Goal: Task Accomplishment & Management: Complete application form

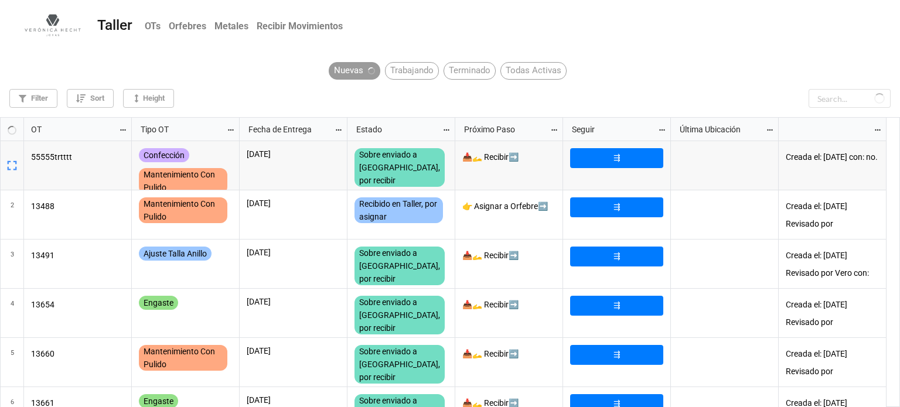
scroll to position [284, 893]
click at [855, 100] on input "text" at bounding box center [850, 98] width 82 height 19
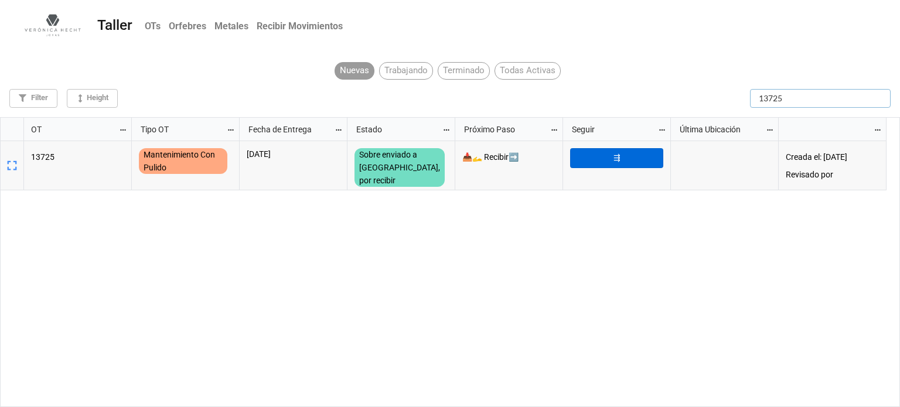
type input "13725"
click at [636, 151] on link "⇶" at bounding box center [616, 158] width 93 height 20
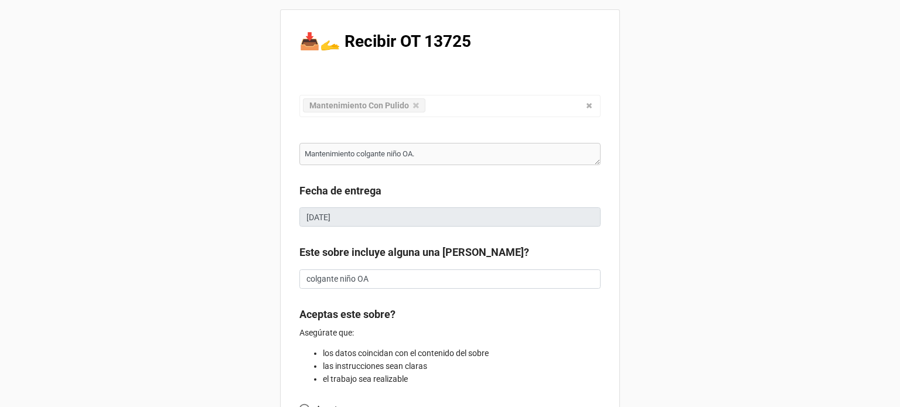
type textarea "x"
click at [636, 151] on div "📥🫴 Recibir OT 13725 Mantenimiento Con Pulido Confección Ajuste Mantenimiento Jo…" at bounding box center [450, 309] width 900 height 618
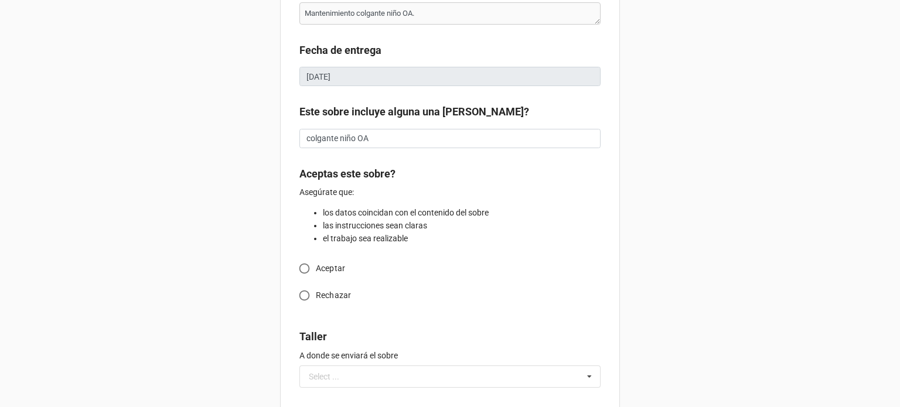
scroll to position [164, 0]
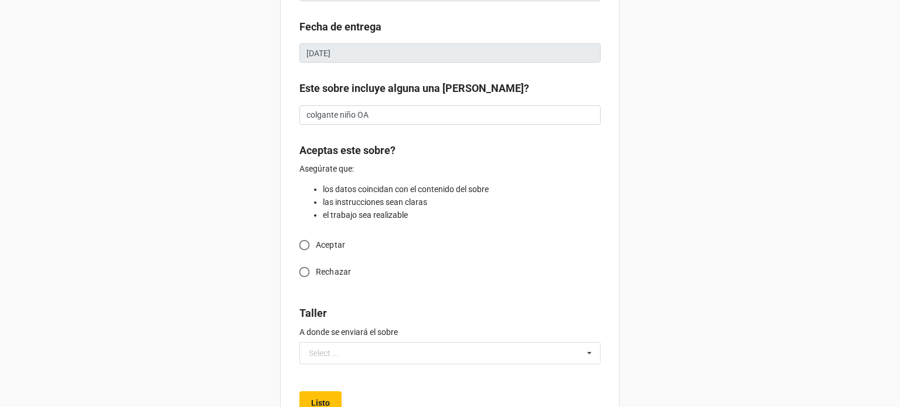
click at [298, 243] on input "Aceptar" at bounding box center [304, 245] width 23 height 23
radio input "true"
click at [703, 242] on div "📥🫴 Recibir OT 13725 Mantenimiento Con Pulido Confección Ajuste Mantenimiento Jo…" at bounding box center [450, 183] width 900 height 695
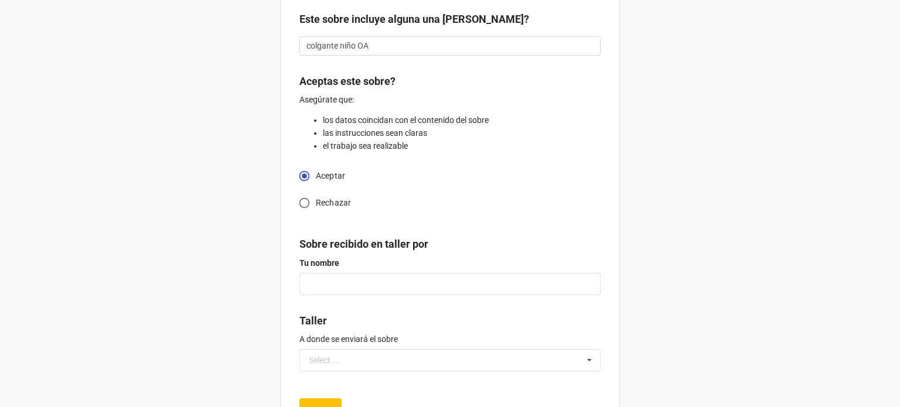
scroll to position [234, 0]
click at [417, 278] on input "text" at bounding box center [450, 283] width 301 height 22
type textarea "x"
type input "M"
type textarea "x"
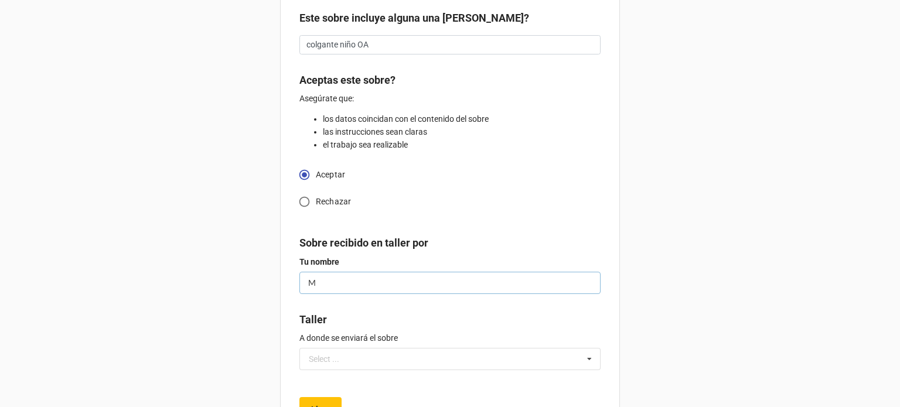
type input "Mi"
type textarea "x"
type input "Mig"
type textarea "x"
type input "Migu"
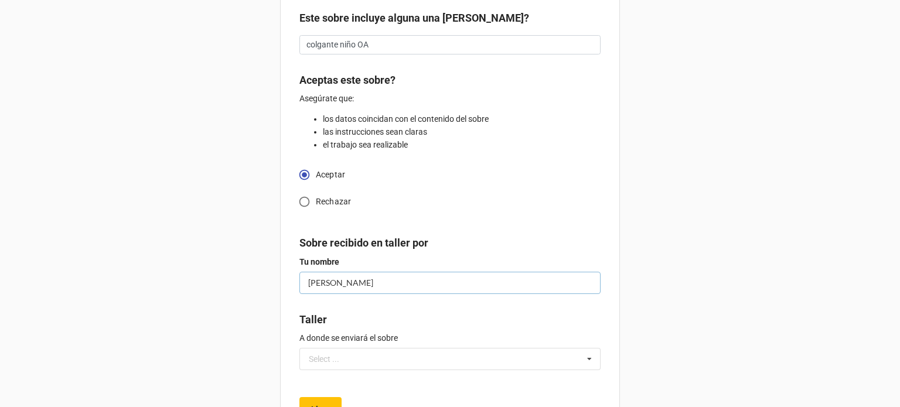
type textarea "x"
type input "Migue"
type textarea "x"
type input "Miguel"
click at [586, 365] on icon at bounding box center [590, 360] width 18 height 22
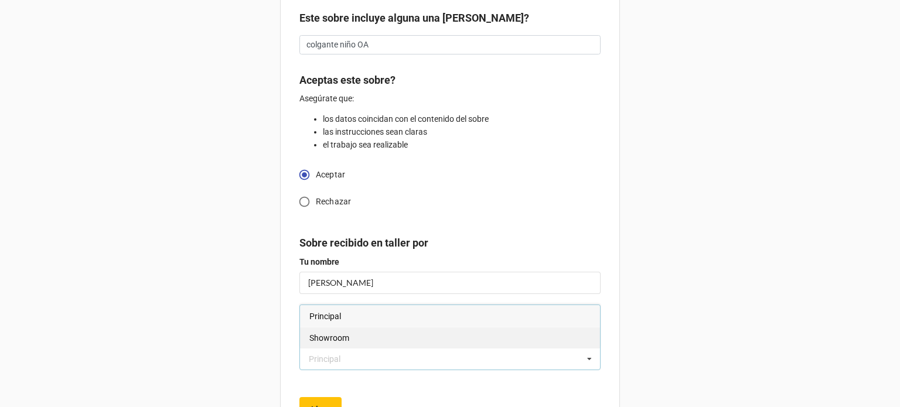
click at [416, 344] on div "Showroom" at bounding box center [450, 338] width 300 height 22
type textarea "x"
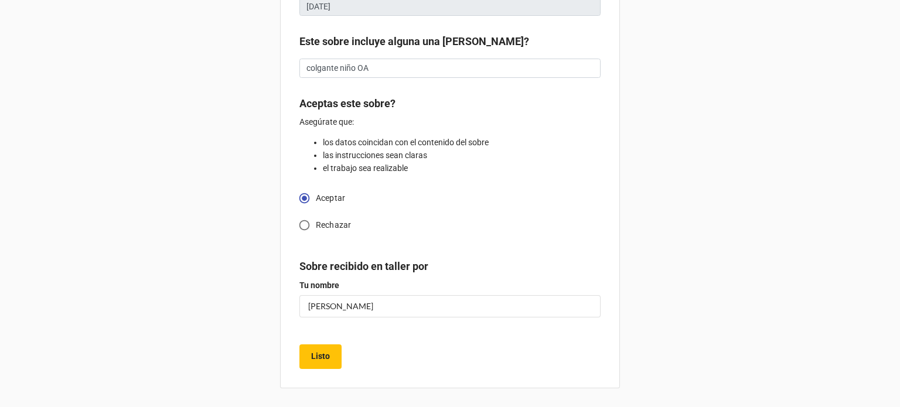
scroll to position [210, 0]
click at [330, 363] on button "Listo" at bounding box center [321, 358] width 42 height 25
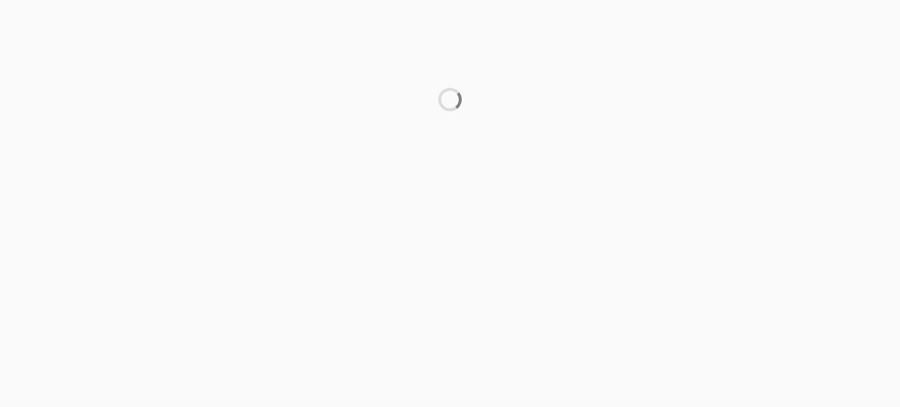
scroll to position [0, 0]
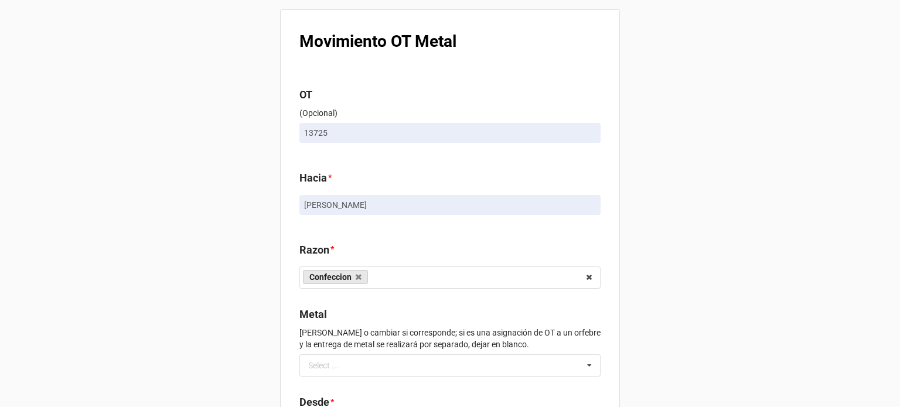
click at [695, 234] on div "Movimiento OT Metal OT (Opcional) 13725 Hacia * Miguel Razon * Confeccion Engas…" at bounding box center [450, 269] width 900 height 538
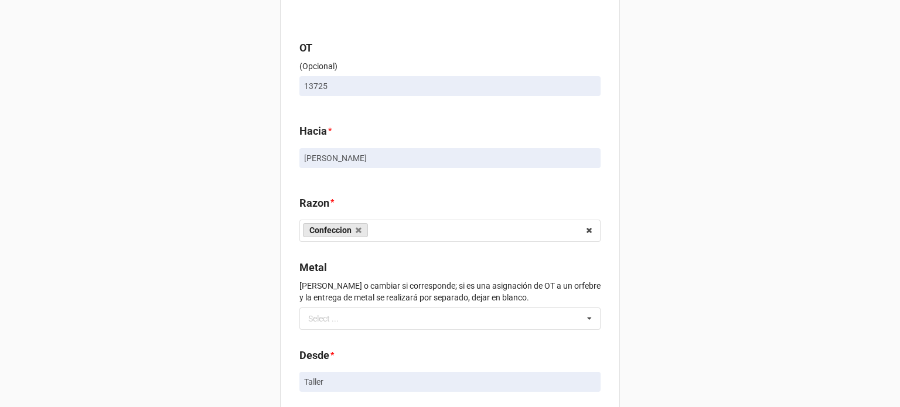
scroll to position [130, 0]
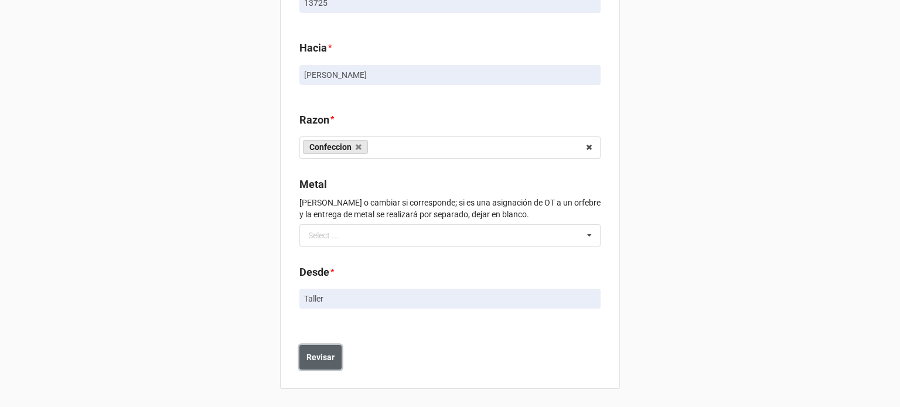
click at [312, 350] on button "Revisar" at bounding box center [321, 357] width 42 height 25
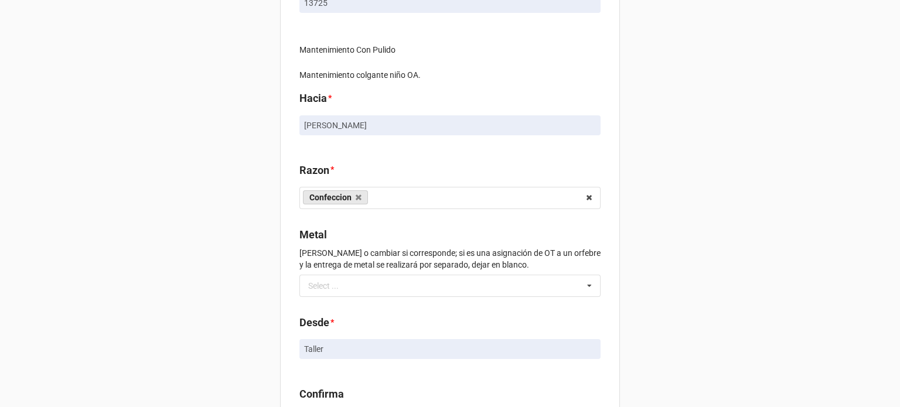
click at [727, 246] on div "Movimiento OT Metal OT (Opcional) 13725 Mantenimiento Con Pulido Mantenimiento …" at bounding box center [450, 185] width 900 height 631
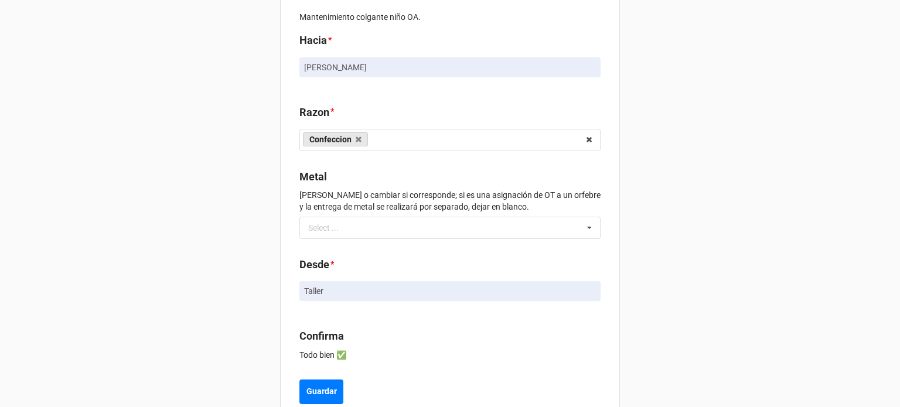
scroll to position [223, 0]
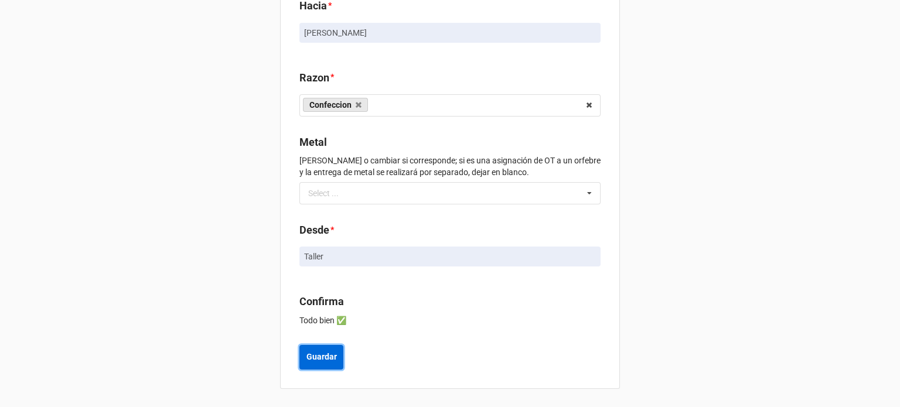
click at [339, 359] on button "Guardar" at bounding box center [322, 357] width 44 height 25
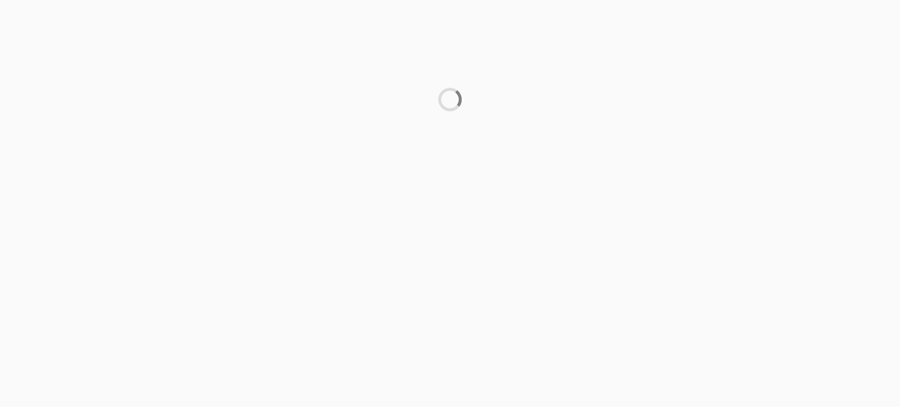
scroll to position [0, 0]
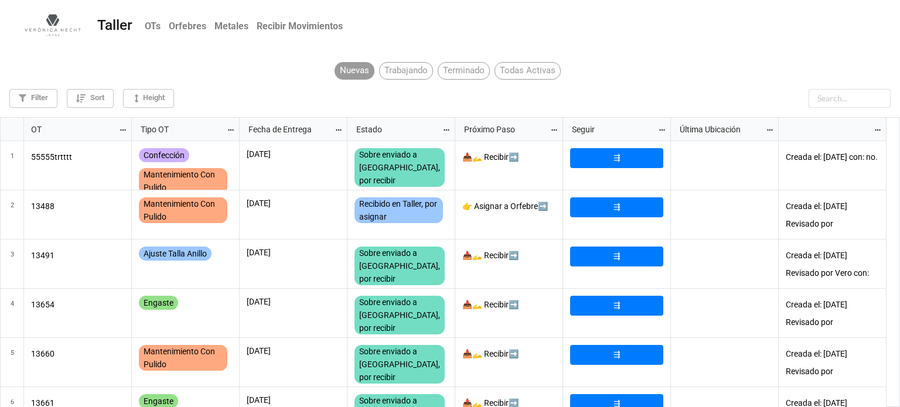
scroll to position [284, 893]
click at [842, 104] on input "text" at bounding box center [850, 98] width 82 height 19
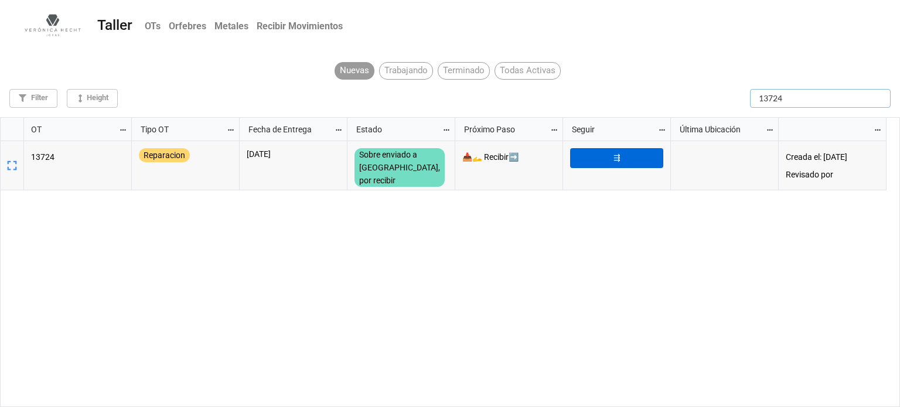
type input "13724"
click at [622, 159] on link "⇶" at bounding box center [616, 158] width 93 height 20
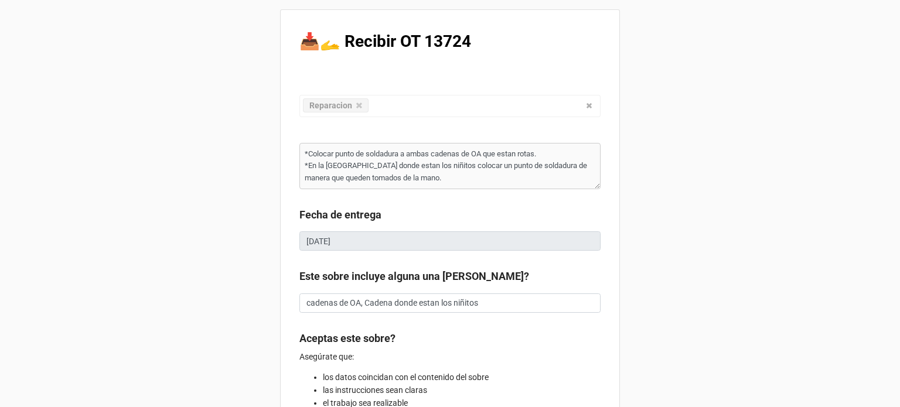
type textarea "x"
click at [720, 148] on div "📥🫴 Recibir OT 13724 Reparacion Confección Ajuste Mantenimiento Joya Personaliza…" at bounding box center [450, 321] width 900 height 642
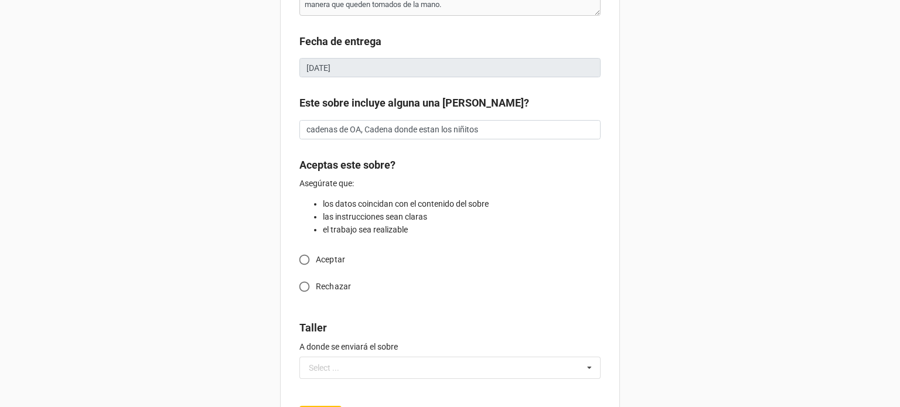
scroll to position [234, 0]
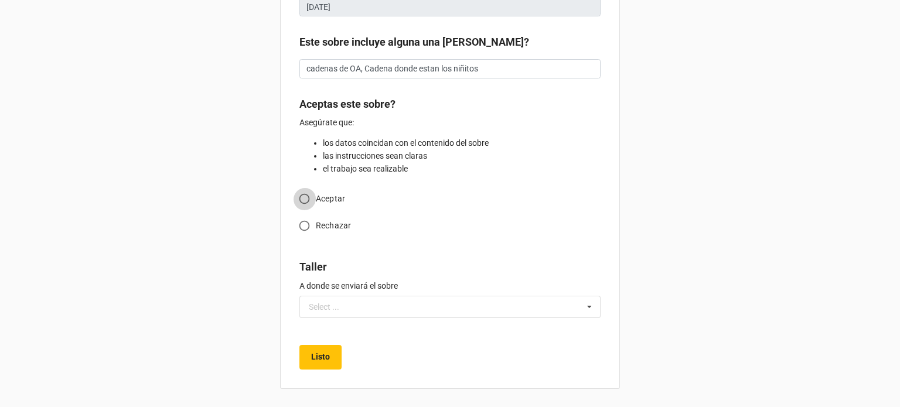
click at [305, 198] on input "Aceptar" at bounding box center [304, 199] width 23 height 23
radio input "true"
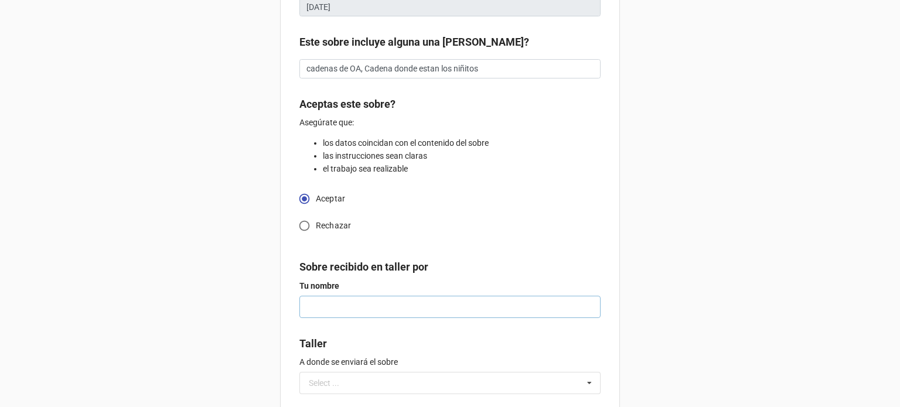
click at [401, 307] on input "text" at bounding box center [450, 307] width 301 height 22
type textarea "x"
type input "M"
type textarea "x"
type input "MI"
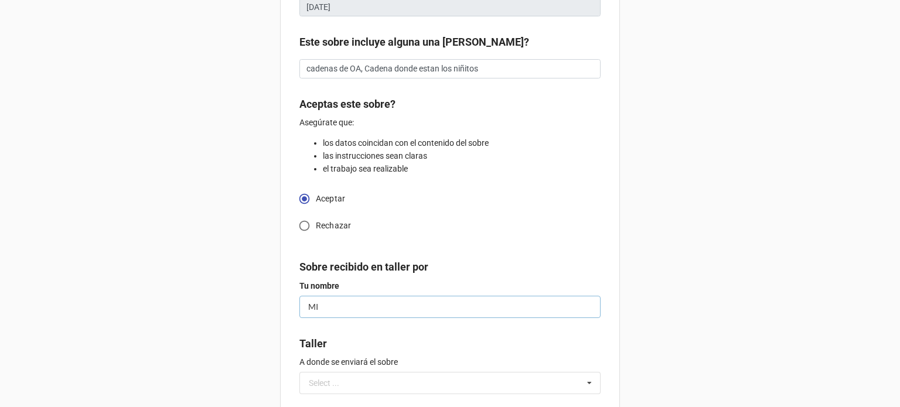
type textarea "x"
type input "MIH"
type textarea "x"
type input "MI"
type textarea "x"
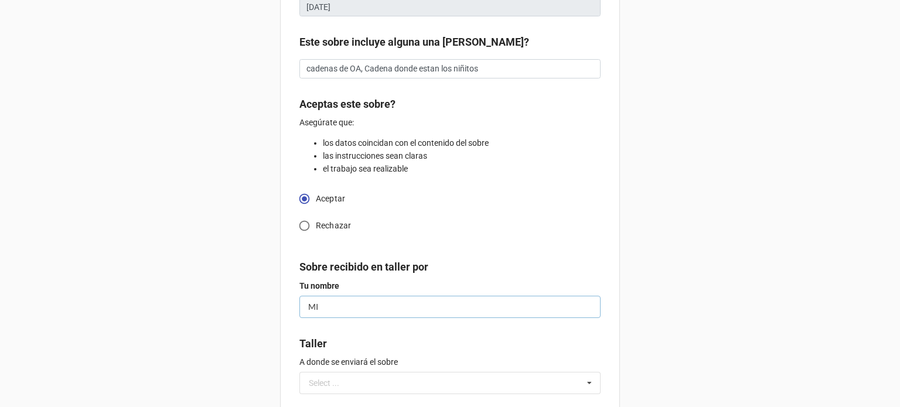
type input "M"
type textarea "x"
type input "Mi"
type textarea "x"
type input "Mig"
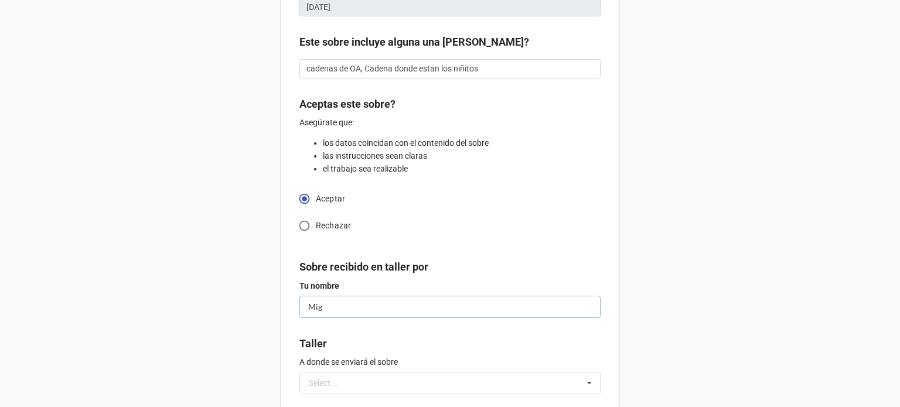
type textarea "x"
type input "Migu"
type textarea "x"
type input "Migue"
type textarea "x"
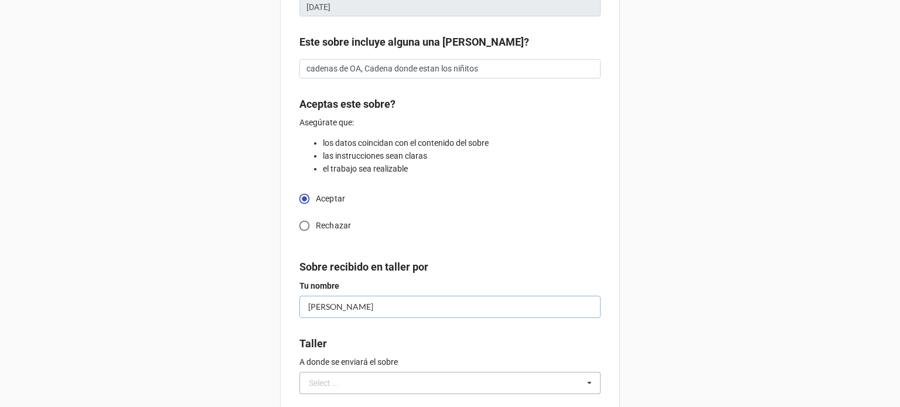
type input "Miguel"
click at [411, 381] on input "text" at bounding box center [451, 383] width 300 height 21
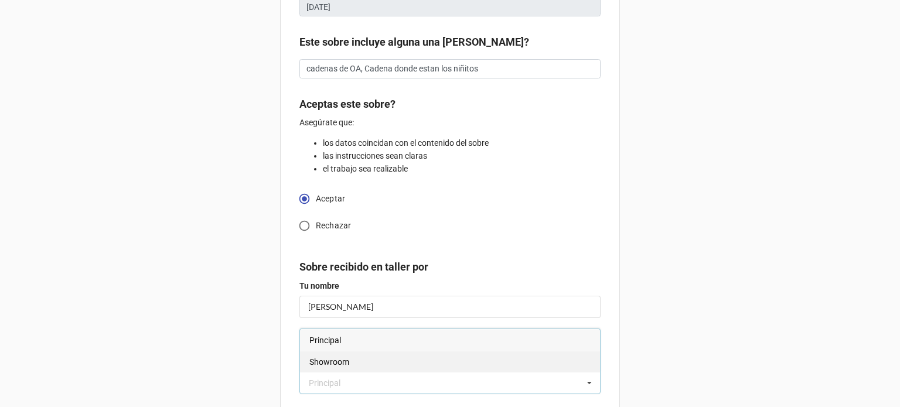
click at [363, 368] on div "Showroom" at bounding box center [450, 362] width 300 height 22
type textarea "x"
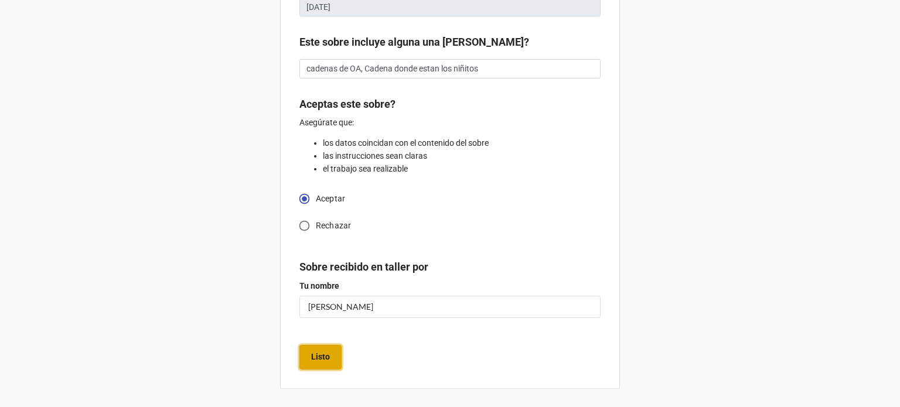
click at [326, 361] on b "Listo" at bounding box center [320, 357] width 19 height 12
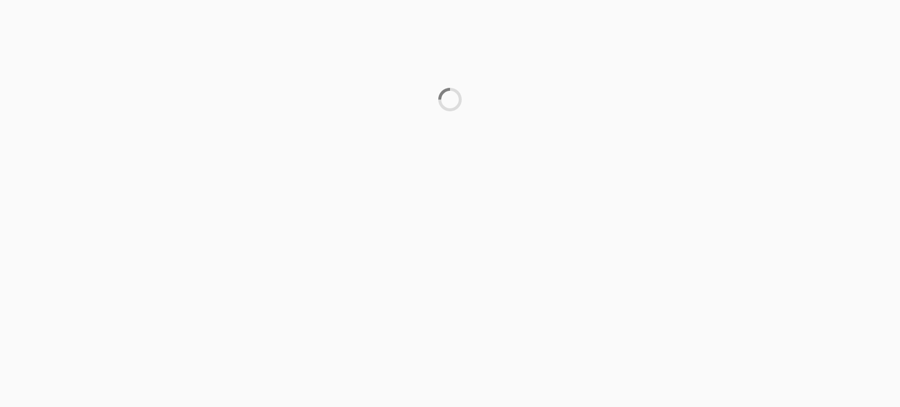
scroll to position [0, 0]
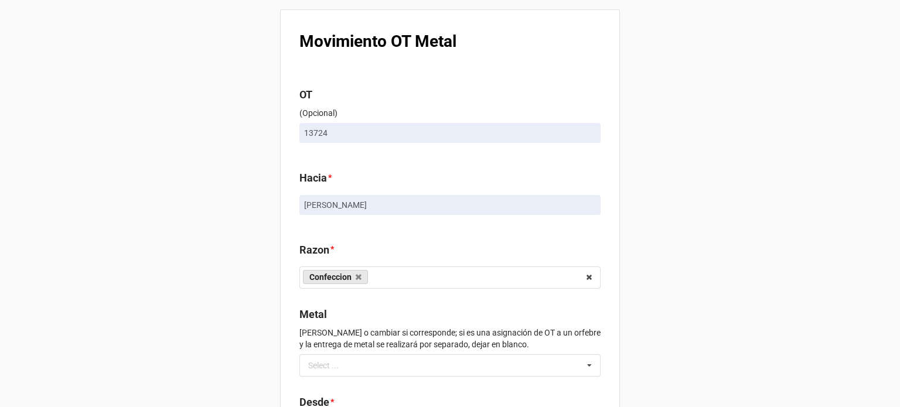
click at [689, 164] on div "Movimiento OT Metal OT (Opcional) 13724 Hacia * Miguel Razon * Confeccion Engas…" at bounding box center [450, 269] width 900 height 538
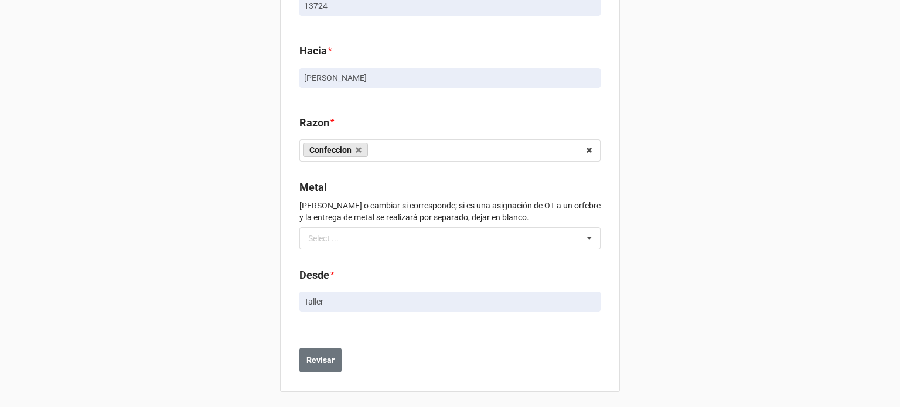
scroll to position [130, 0]
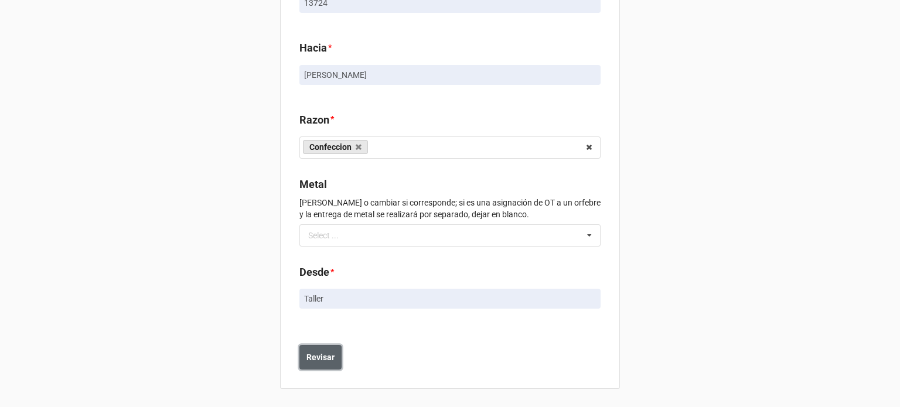
click at [317, 362] on b "Revisar" at bounding box center [321, 358] width 28 height 12
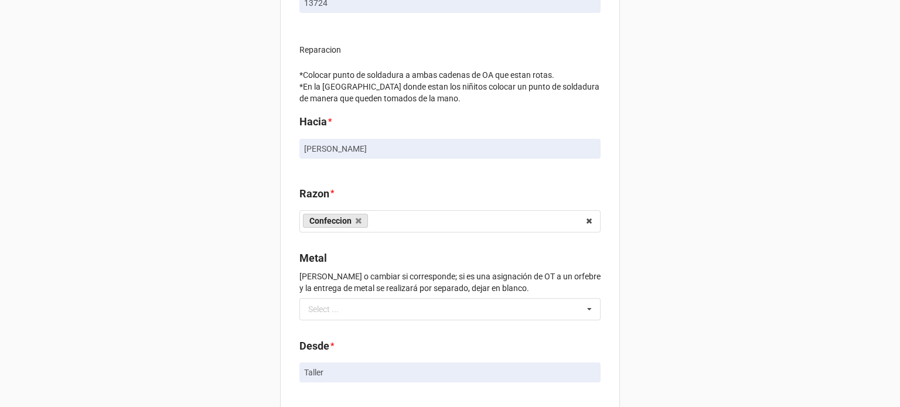
click at [744, 225] on div "Movimiento OT Metal OT (Opcional) 13724 Reparacion *Colocar punto de soldadura …" at bounding box center [450, 197] width 900 height 654
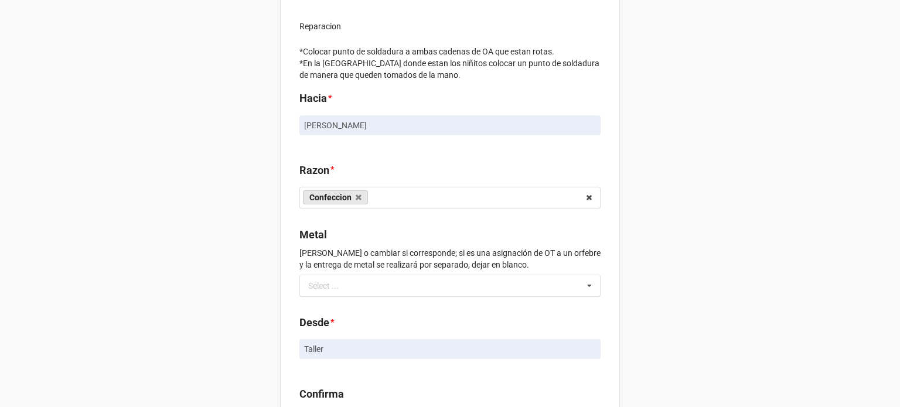
scroll to position [246, 0]
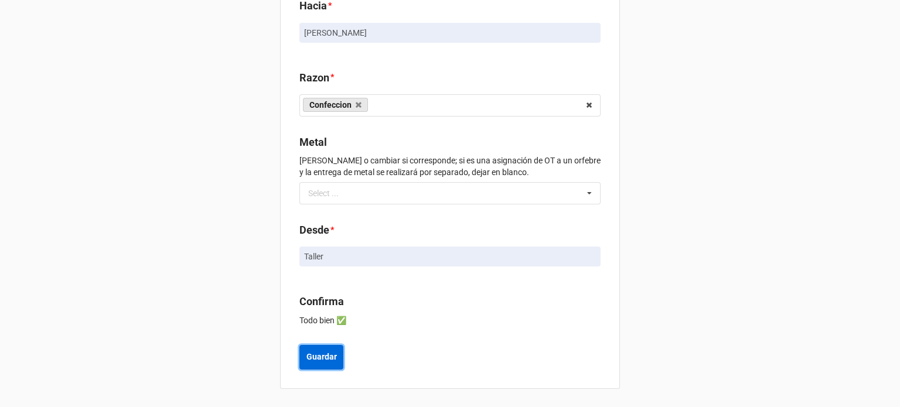
click at [331, 359] on b "Guardar" at bounding box center [322, 357] width 30 height 12
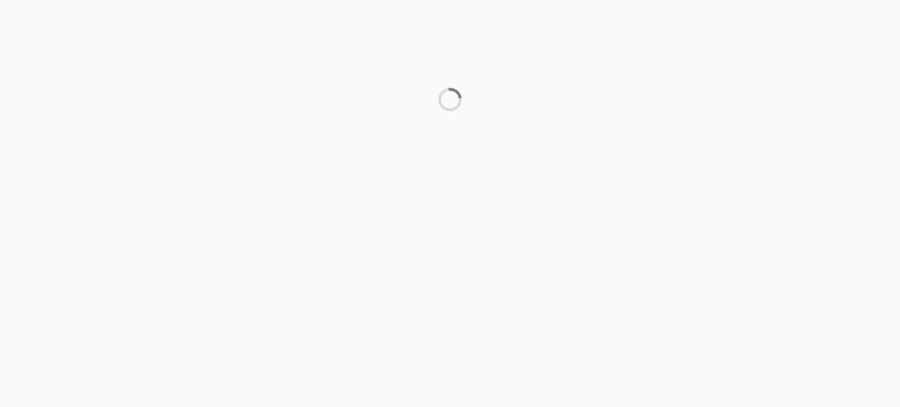
scroll to position [0, 0]
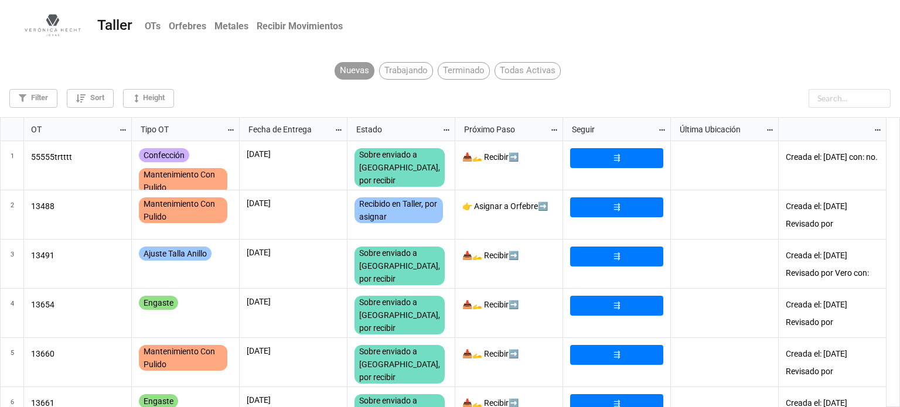
scroll to position [284, 893]
click at [832, 97] on input "text" at bounding box center [820, 98] width 141 height 19
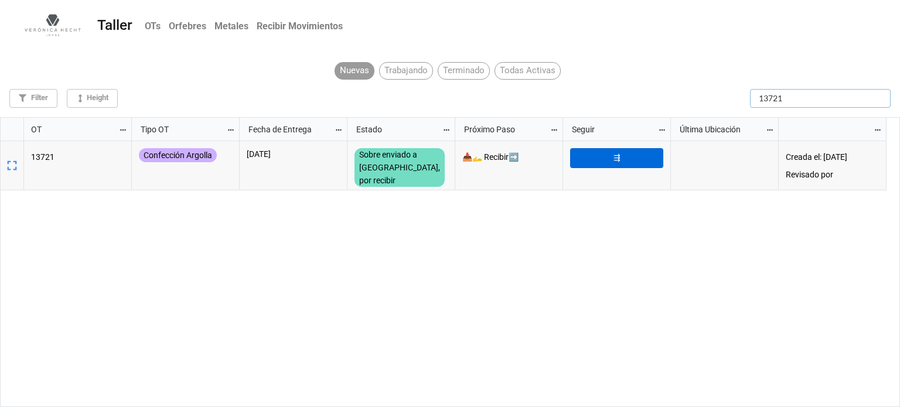
type input "13721"
click at [643, 149] on link "⇶" at bounding box center [616, 158] width 93 height 20
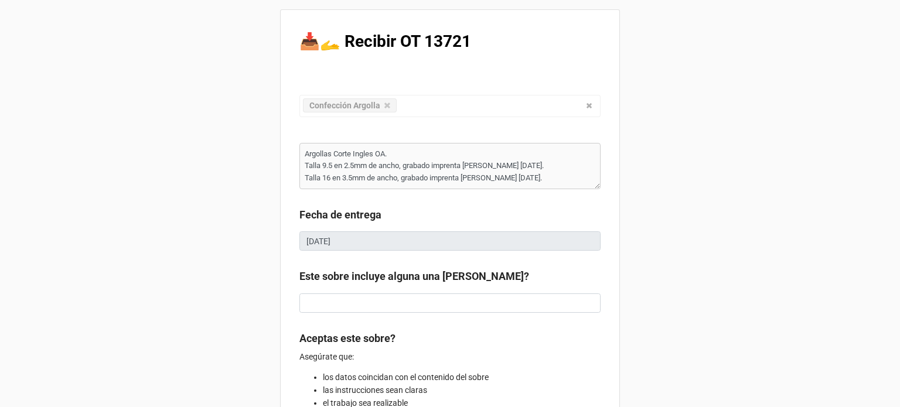
type textarea "x"
click at [790, 180] on div "📥🫴 Recibir OT 13721 Confección Argolla Confección Ajuste Mantenimiento Joya Per…" at bounding box center [450, 321] width 900 height 642
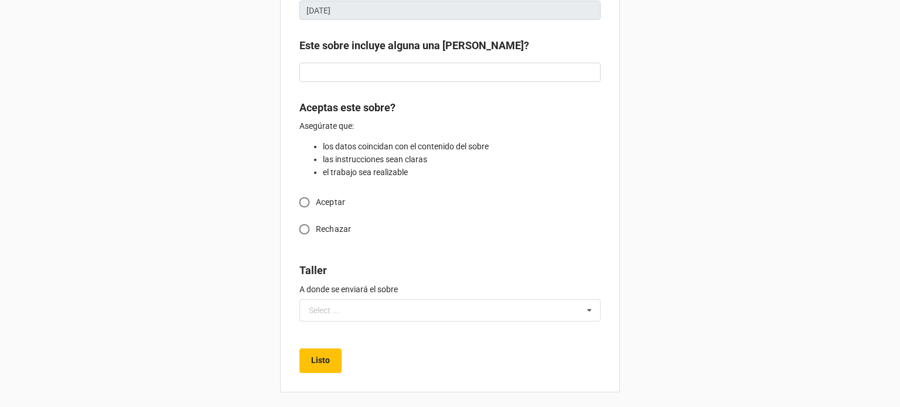
scroll to position [234, 0]
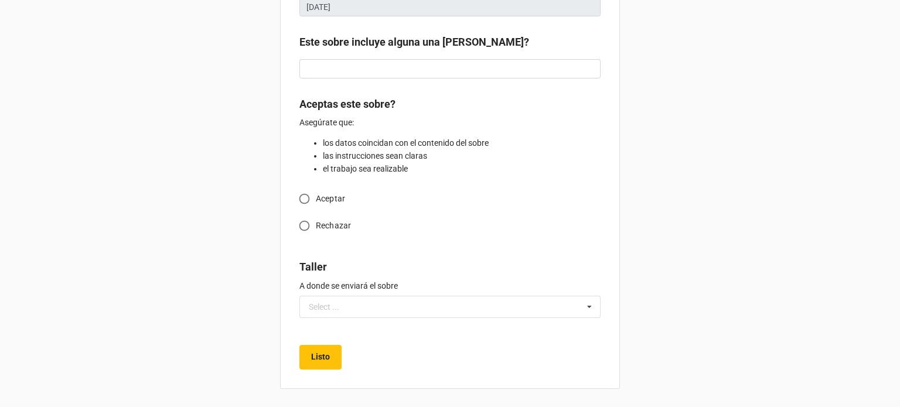
click at [298, 196] on input "Aceptar" at bounding box center [304, 199] width 23 height 23
radio input "true"
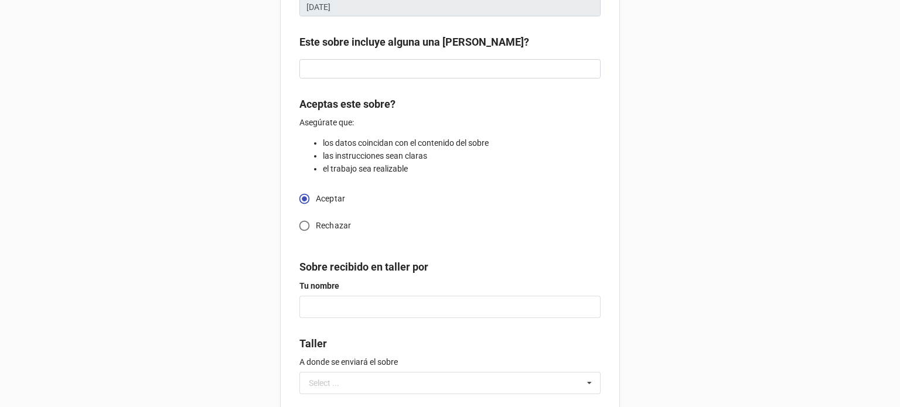
click at [369, 318] on div "Sobre recibido en taller por Tu nombre" at bounding box center [450, 292] width 301 height 67
click at [375, 304] on input "text" at bounding box center [450, 307] width 301 height 22
type textarea "x"
type input "M"
type textarea "x"
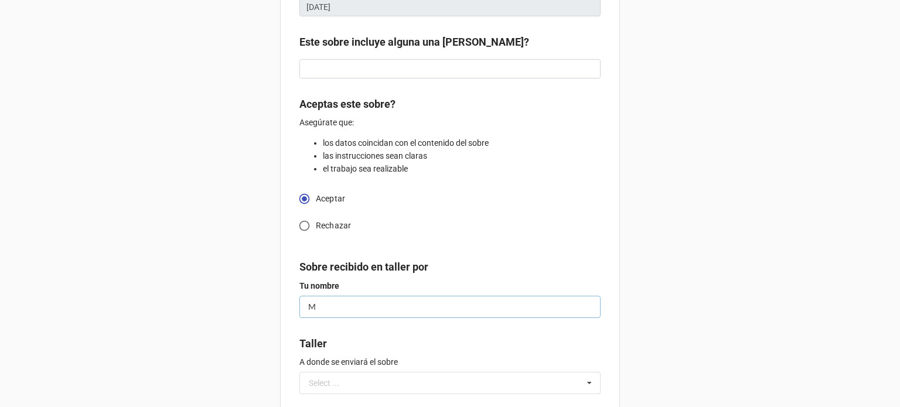
type input "Mi"
type textarea "x"
type input "Mig"
type textarea "x"
type input "Migu"
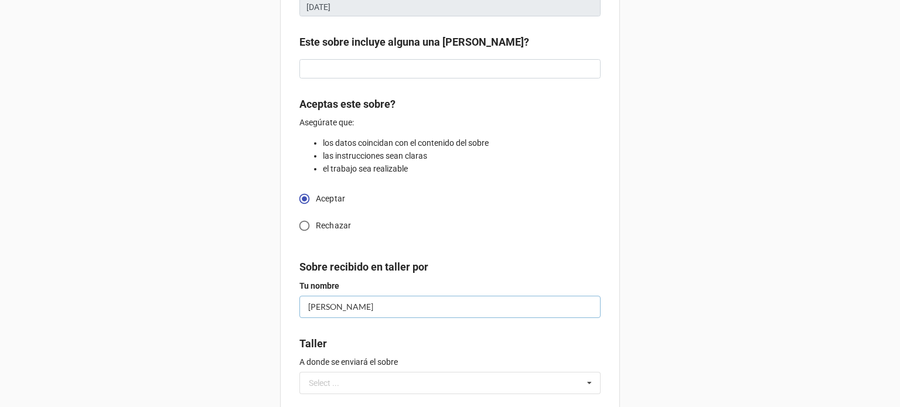
type textarea "x"
type input "Migue"
type textarea "x"
type input "[PERSON_NAME]"
click at [351, 377] on input "text" at bounding box center [451, 383] width 300 height 21
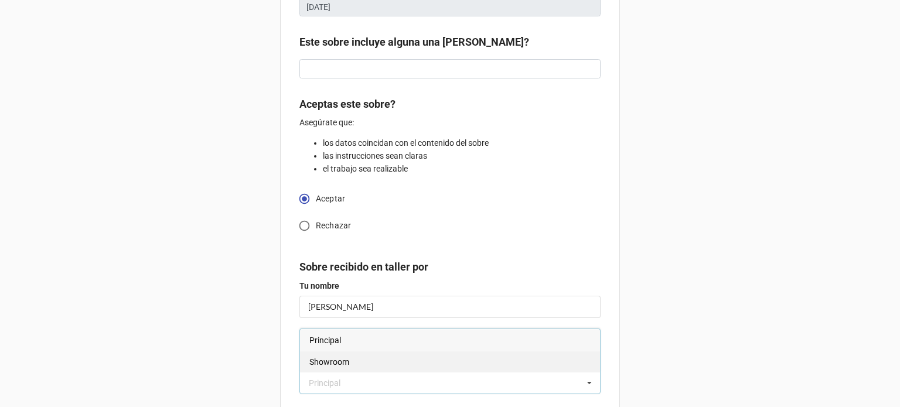
click at [347, 368] on div "Showroom" at bounding box center [450, 362] width 300 height 22
type textarea "x"
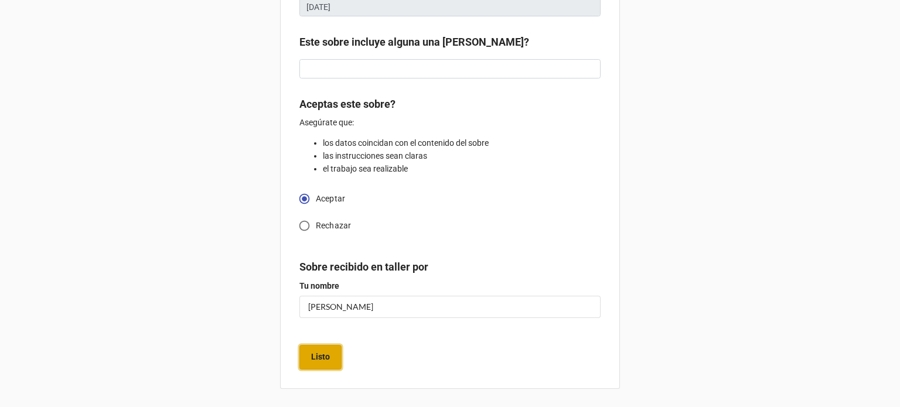
click at [307, 356] on button "Listo" at bounding box center [321, 357] width 42 height 25
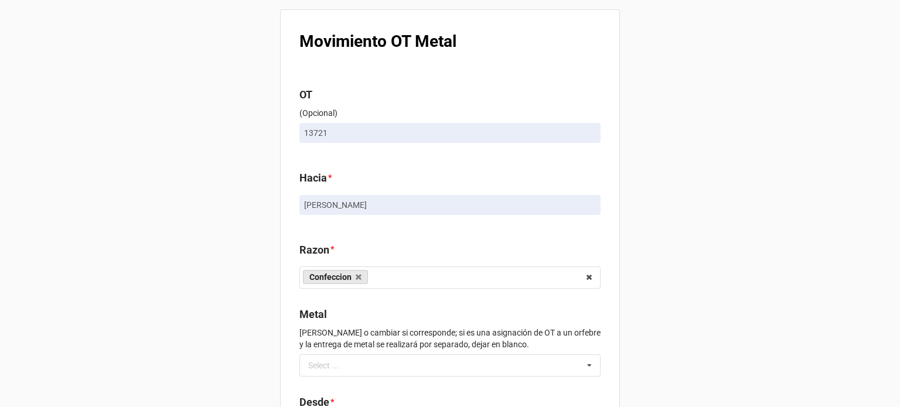
click at [694, 208] on div "Movimiento OT Metal OT (Opcional) 13721 Hacia * Miguel Razon * Confeccion Engas…" at bounding box center [450, 269] width 900 height 538
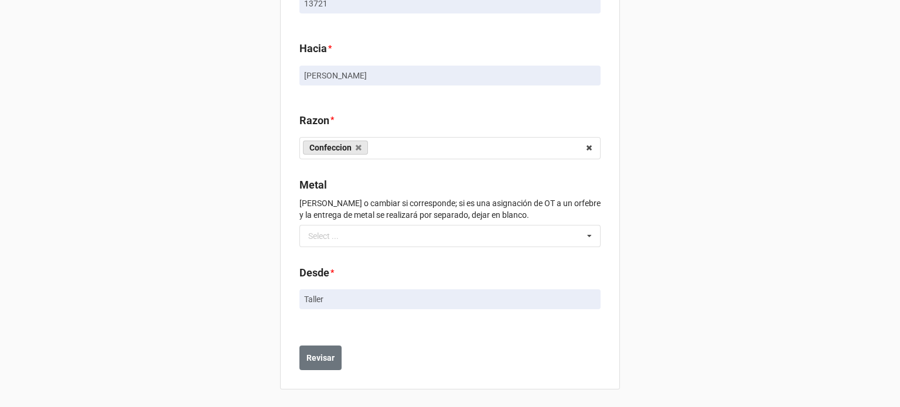
scroll to position [130, 0]
click at [328, 357] on b "Revisar" at bounding box center [321, 358] width 28 height 12
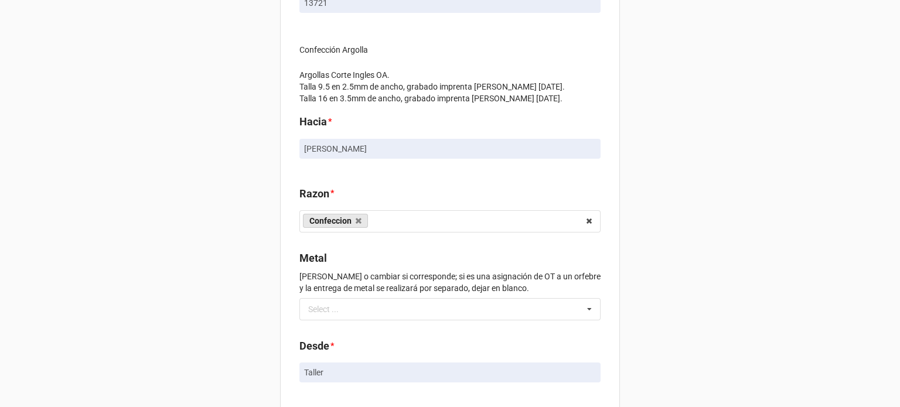
click at [702, 214] on div "Movimiento OT Metal OT (Opcional) 13721 Confección Argolla Argollas Corte Ingle…" at bounding box center [450, 197] width 900 height 654
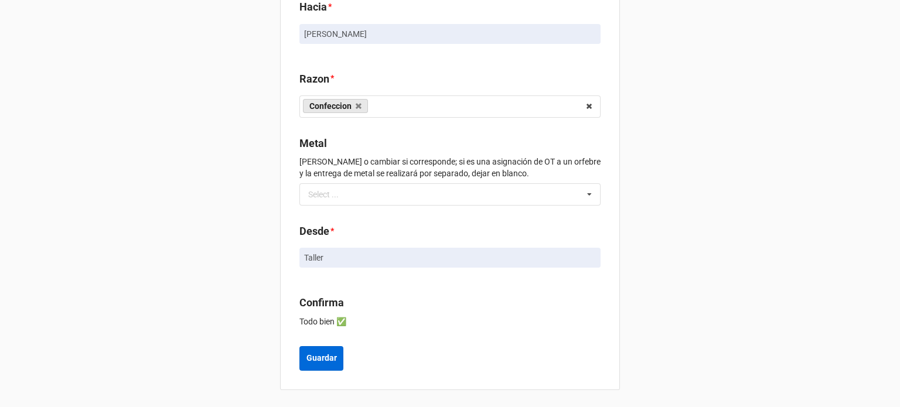
scroll to position [246, 0]
click at [327, 361] on b "Guardar" at bounding box center [322, 357] width 30 height 12
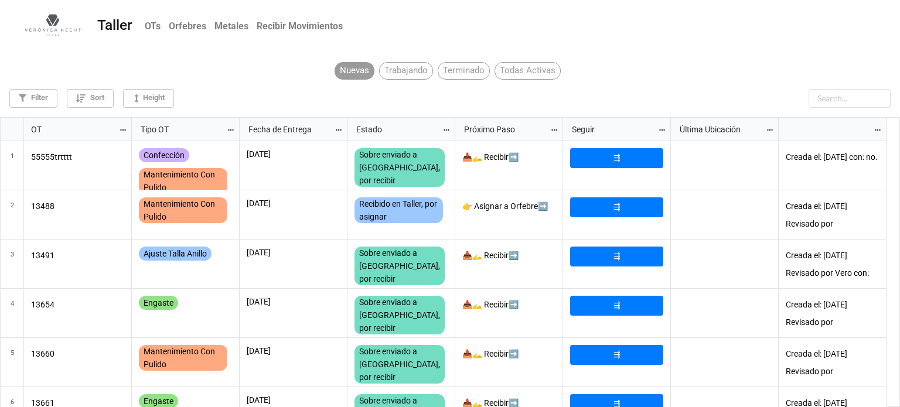
scroll to position [284, 893]
click at [835, 97] on input "text" at bounding box center [820, 98] width 141 height 19
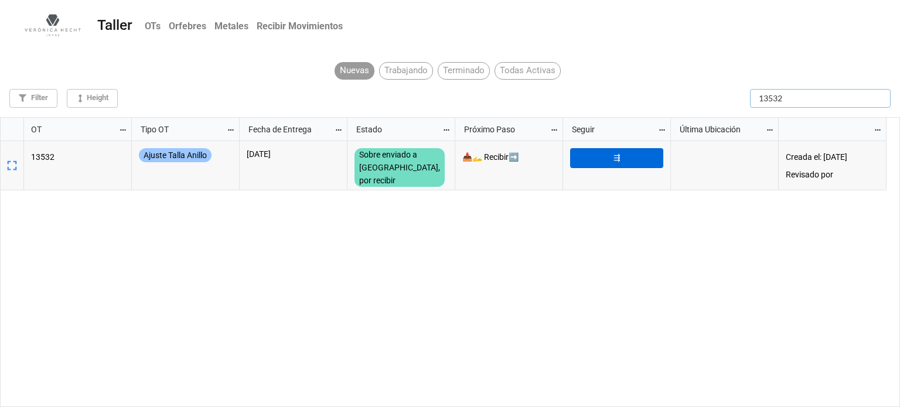
type input "13532"
click at [635, 152] on link "⇶" at bounding box center [616, 158] width 93 height 20
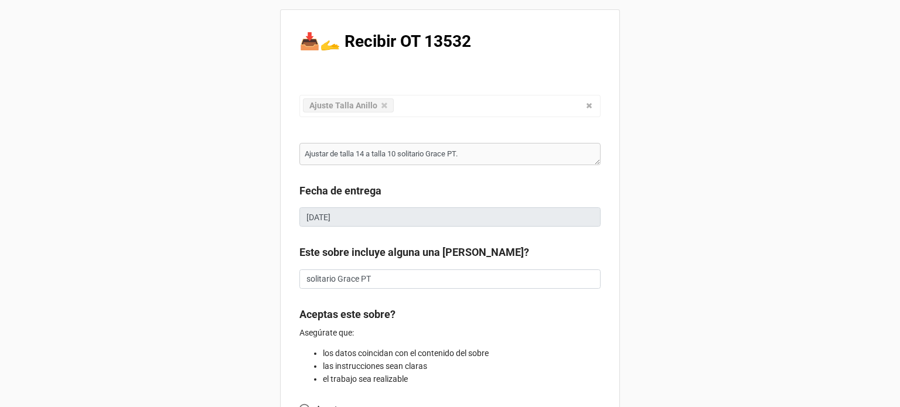
type textarea "x"
click at [839, 211] on div "📥🫴 Recibir OT 13532 Ajuste Talla Anillo Confección Ajuste Mantenimiento Joya Pe…" at bounding box center [450, 309] width 900 height 618
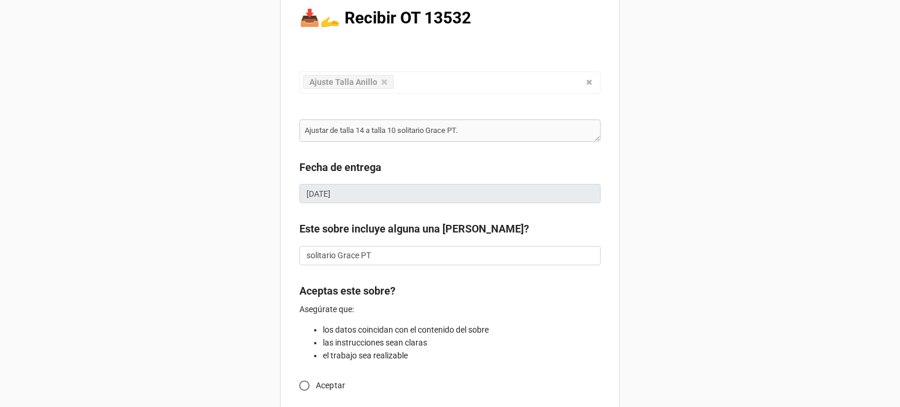
scroll to position [94, 0]
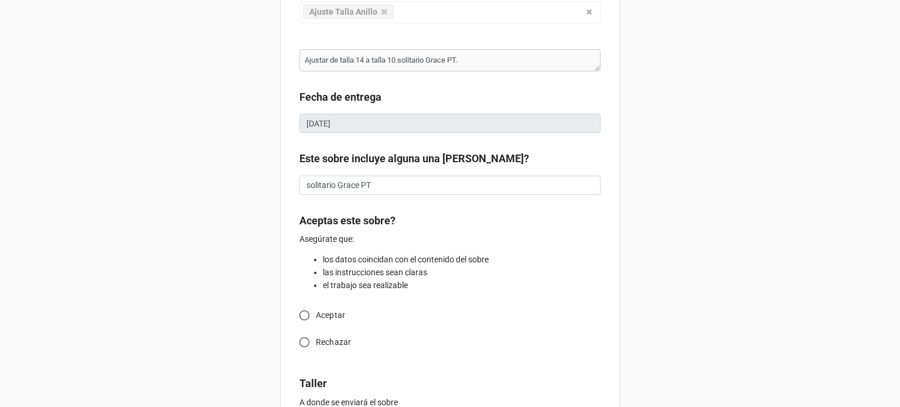
click at [298, 316] on input "Aceptar" at bounding box center [304, 315] width 23 height 23
radio input "true"
click at [710, 214] on div "📥🫴 Recibir OT 13532 Ajuste Talla Anillo Confección Ajuste Mantenimiento Joya Pe…" at bounding box center [450, 253] width 900 height 695
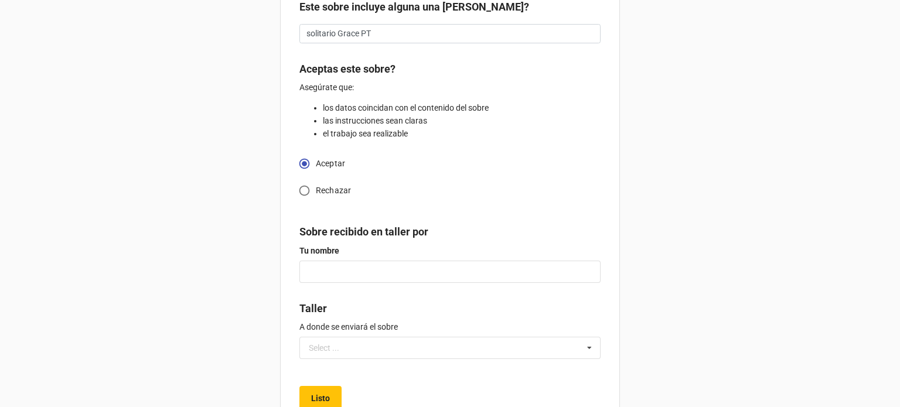
scroll to position [286, 0]
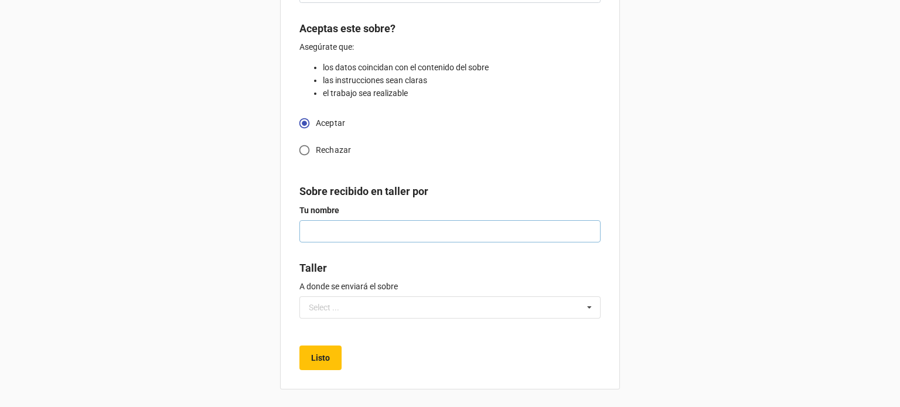
click at [460, 229] on input "text" at bounding box center [450, 231] width 301 height 22
type textarea "x"
type input "M"
type textarea "x"
type input "Mi"
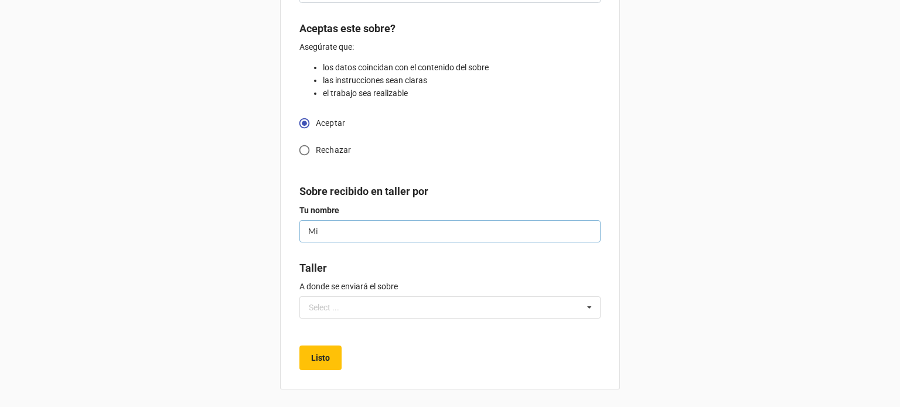
type textarea "x"
type input "Mig"
type textarea "x"
type input "[PERSON_NAME]"
type textarea "x"
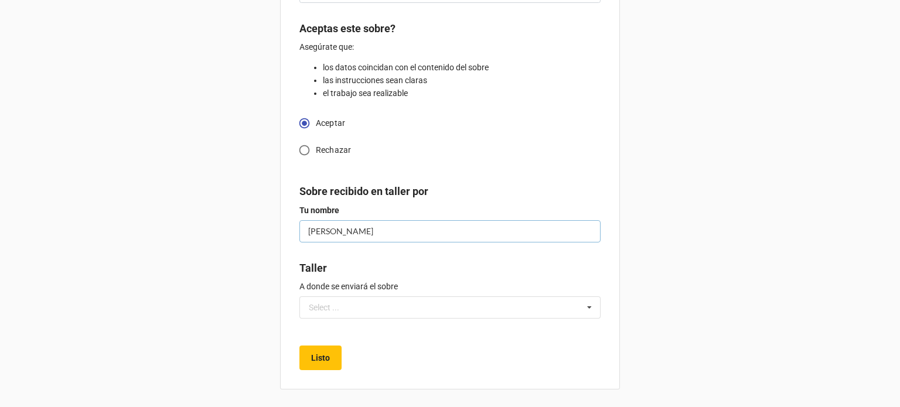
type input "[PERSON_NAME]"
type textarea "x"
type input "[PERSON_NAME]"
click at [353, 314] on input "text" at bounding box center [451, 307] width 300 height 21
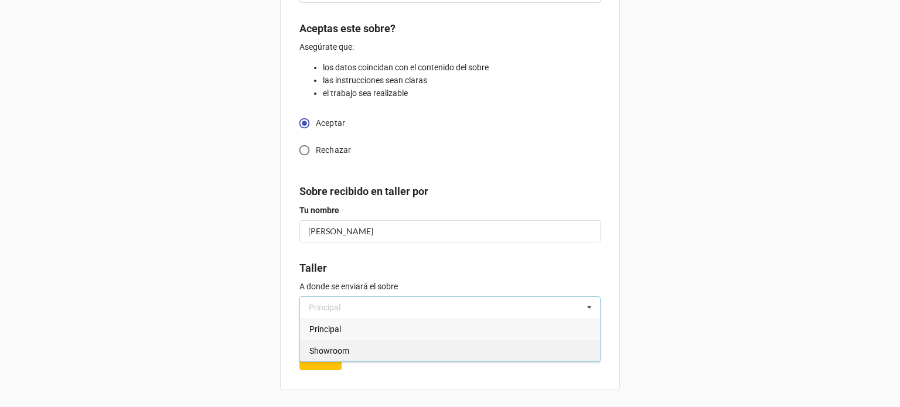
click at [349, 349] on div "Showroom" at bounding box center [450, 351] width 300 height 22
type textarea "x"
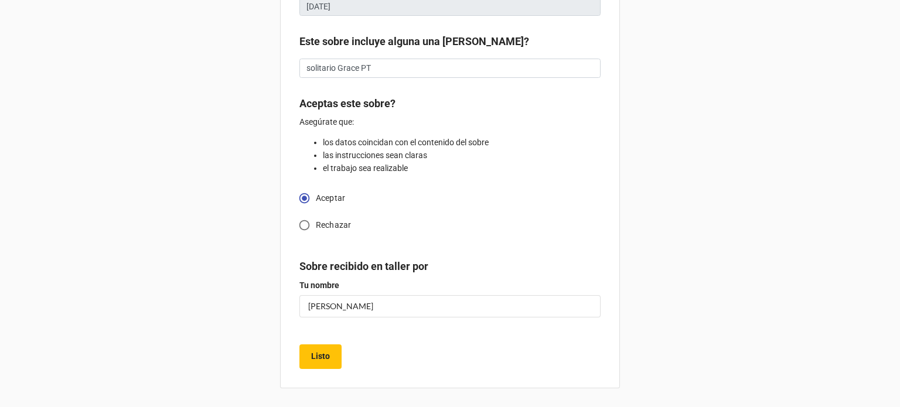
scroll to position [210, 0]
click at [326, 355] on b "Listo" at bounding box center [320, 358] width 19 height 12
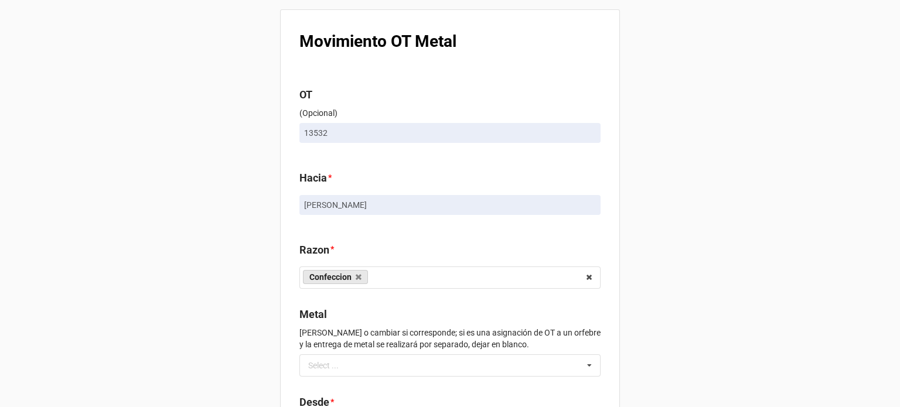
click at [664, 265] on div "Movimiento OT Metal OT (Opcional) 13532 Hacia * [PERSON_NAME] * Confeccion Enga…" at bounding box center [450, 269] width 900 height 538
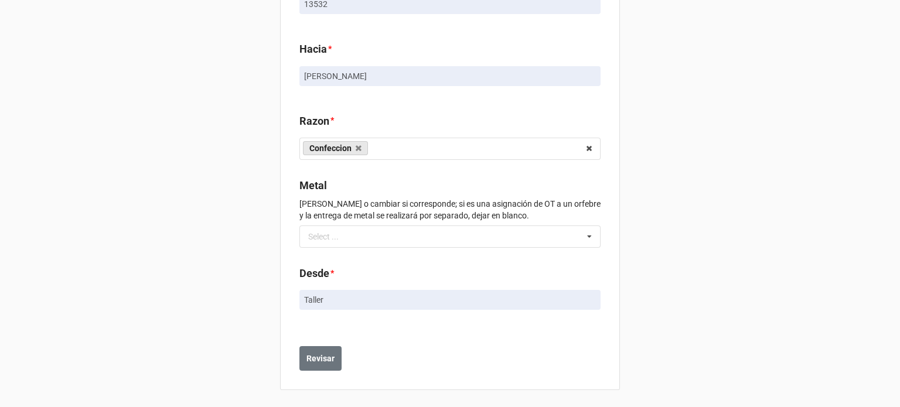
scroll to position [130, 0]
click at [326, 355] on b "Revisar" at bounding box center [321, 358] width 28 height 12
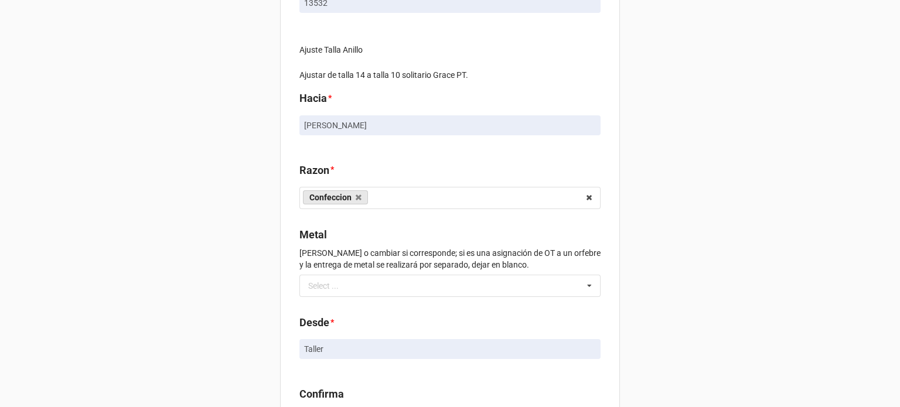
click at [695, 202] on div "Movimiento OT Metal OT (Opcional) 13532 Ajuste Talla Anillo Ajustar de talla 14…" at bounding box center [450, 185] width 900 height 631
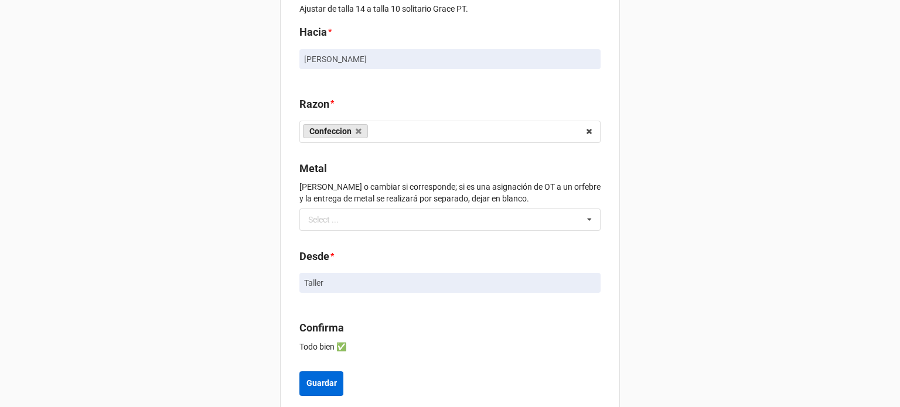
scroll to position [223, 0]
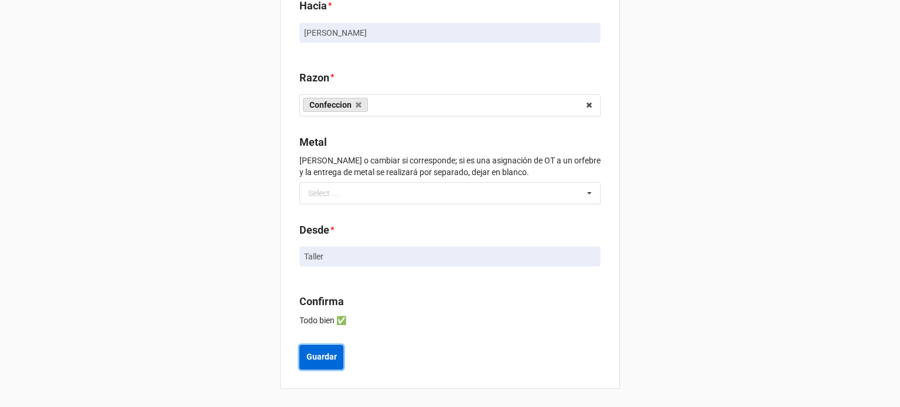
click at [328, 358] on b "Guardar" at bounding box center [322, 357] width 30 height 12
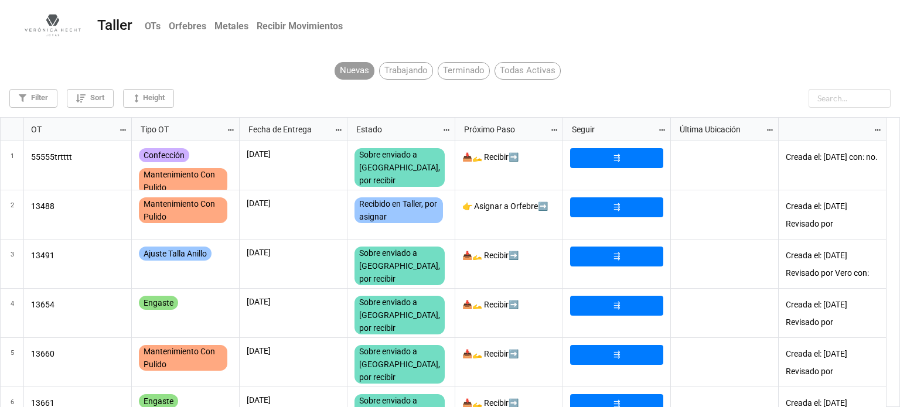
scroll to position [284, 893]
click at [839, 103] on input "text" at bounding box center [850, 98] width 82 height 19
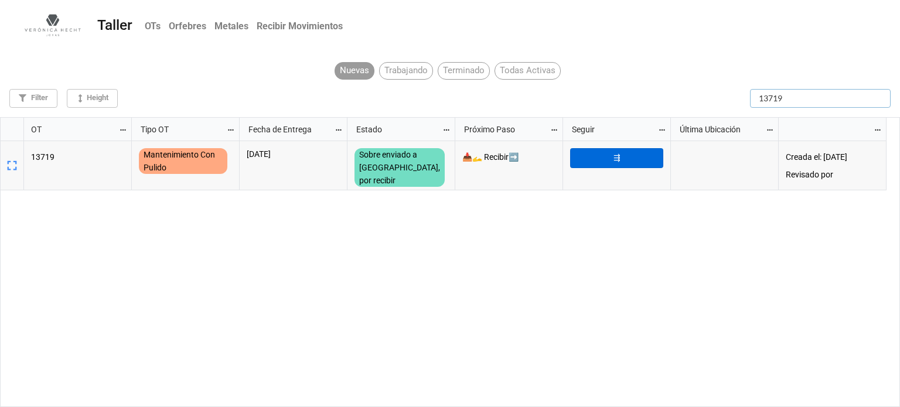
type input "13719"
click at [656, 161] on link "⇶" at bounding box center [616, 158] width 93 height 20
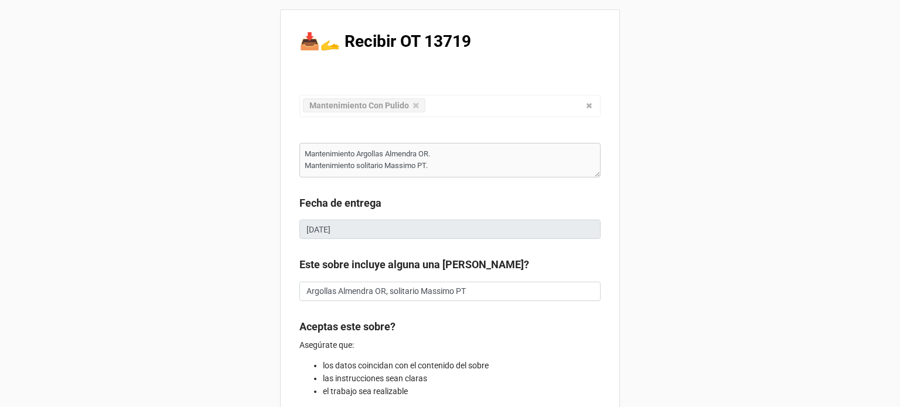
type textarea "x"
click at [749, 199] on div "📥🫴 Recibir OT 13719 Mantenimiento Con Pulido Confección Ajuste Mantenimiento Jo…" at bounding box center [450, 315] width 900 height 631
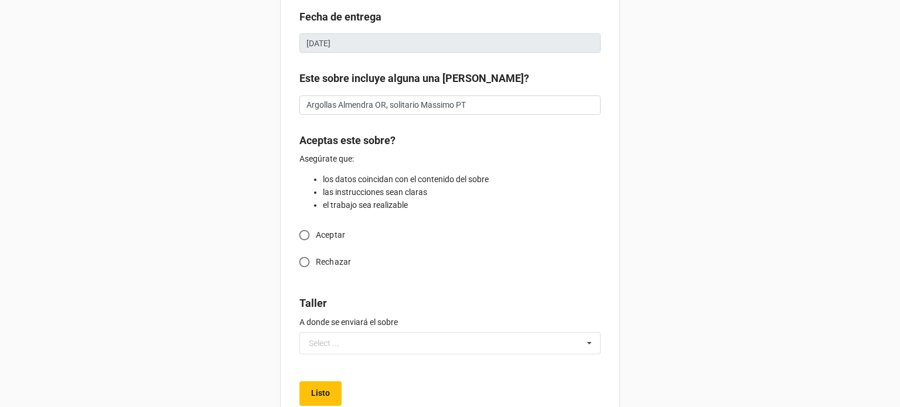
scroll to position [188, 0]
click at [300, 233] on input "Aceptar" at bounding box center [304, 234] width 23 height 23
radio input "true"
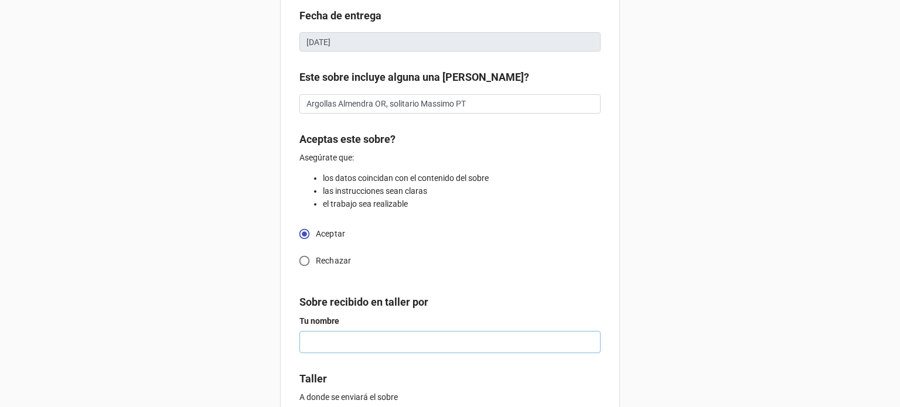
click at [396, 340] on input "text" at bounding box center [450, 342] width 301 height 22
type textarea "x"
type input "M"
type textarea "x"
type input "Mi"
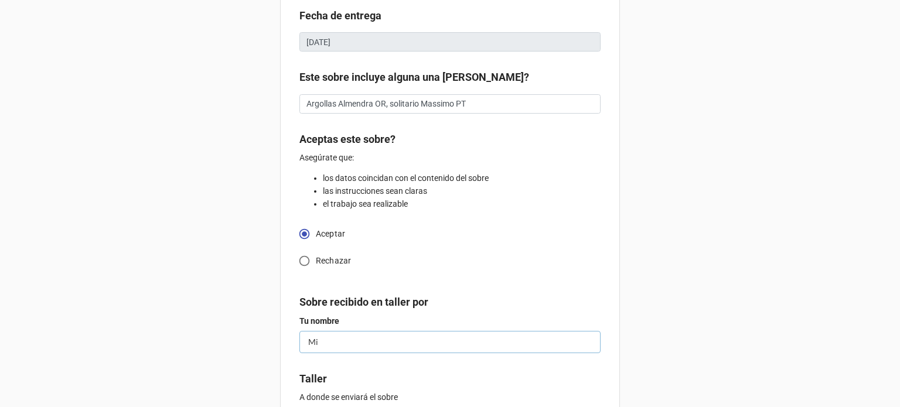
type textarea "x"
type input "Mig"
type textarea "x"
type input "Migu"
type textarea "x"
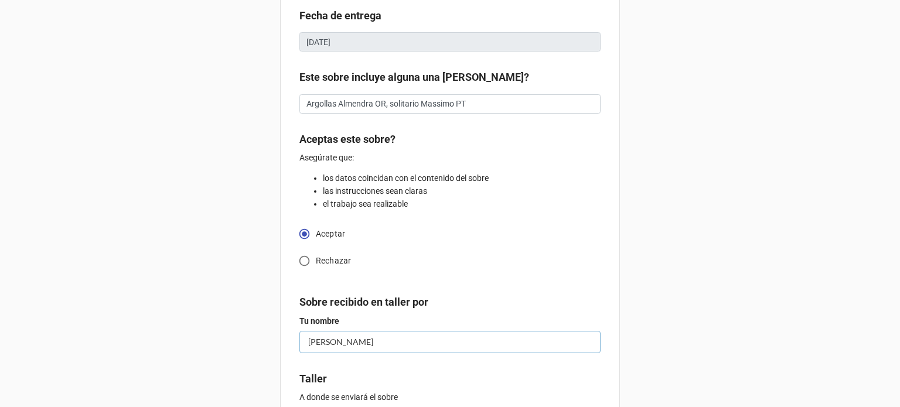
type input "Migue"
type textarea "x"
type input "[PERSON_NAME]"
click at [703, 282] on div "📥🫴 Recibir OT 13719 Mantenimiento Con Pulido Confección Ajuste Mantenimiento Jo…" at bounding box center [450, 165] width 900 height 707
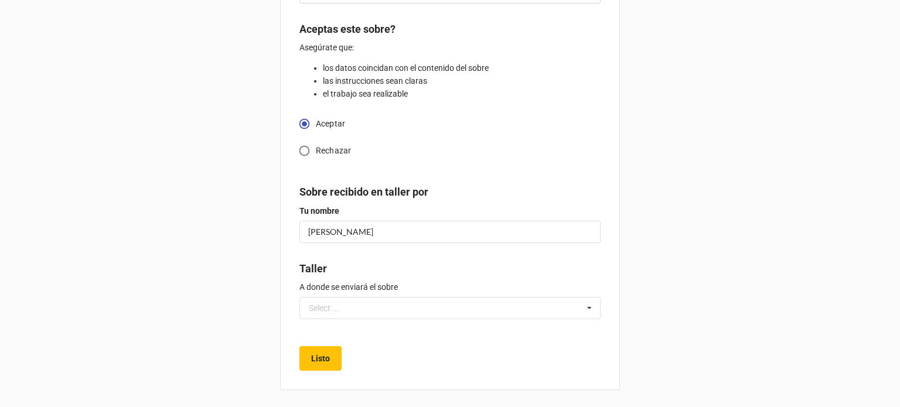
scroll to position [298, 0]
click at [584, 311] on icon at bounding box center [590, 308] width 18 height 22
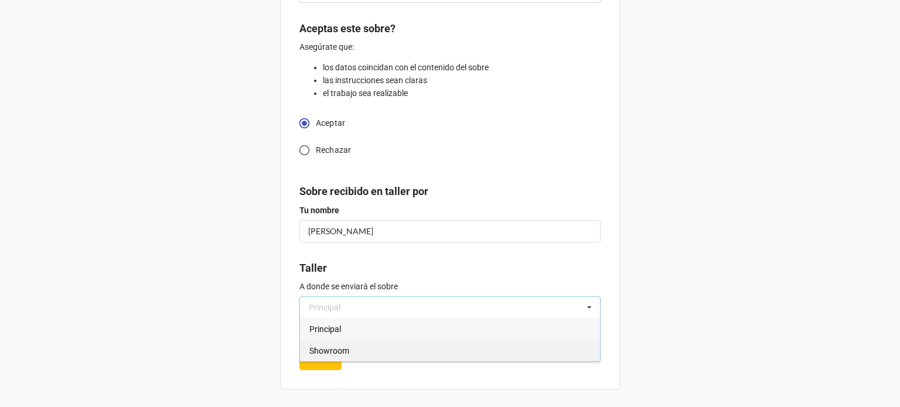
click at [495, 355] on div "Showroom" at bounding box center [450, 351] width 300 height 22
type textarea "x"
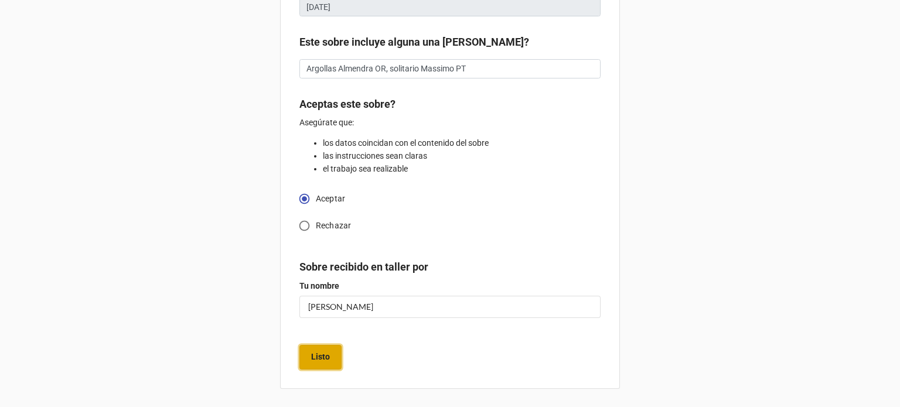
click at [326, 361] on b "Listo" at bounding box center [320, 357] width 19 height 12
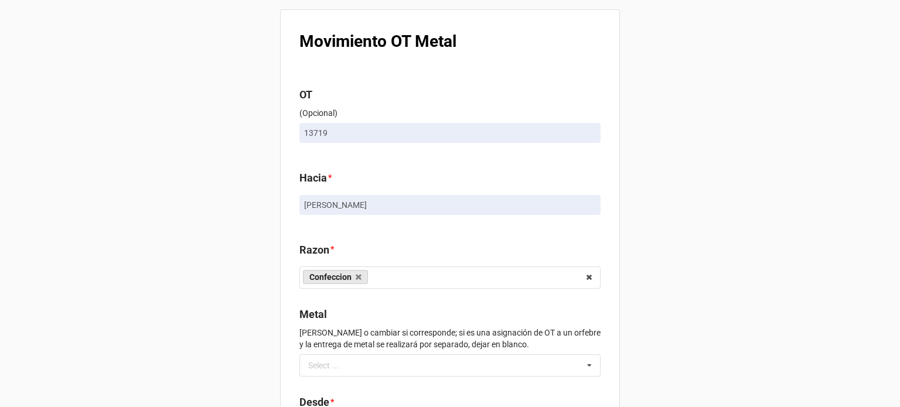
click at [740, 159] on div "Movimiento OT Metal OT (Opcional) 13719 Hacia * [PERSON_NAME] * Confeccion Enga…" at bounding box center [450, 269] width 900 height 538
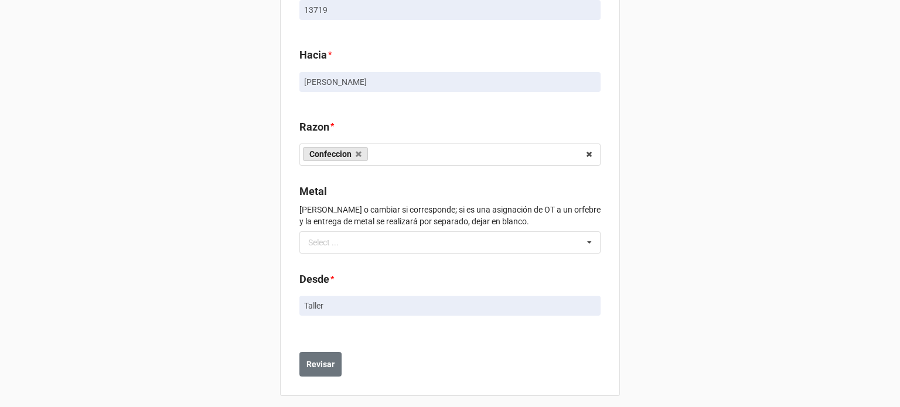
scroll to position [130, 0]
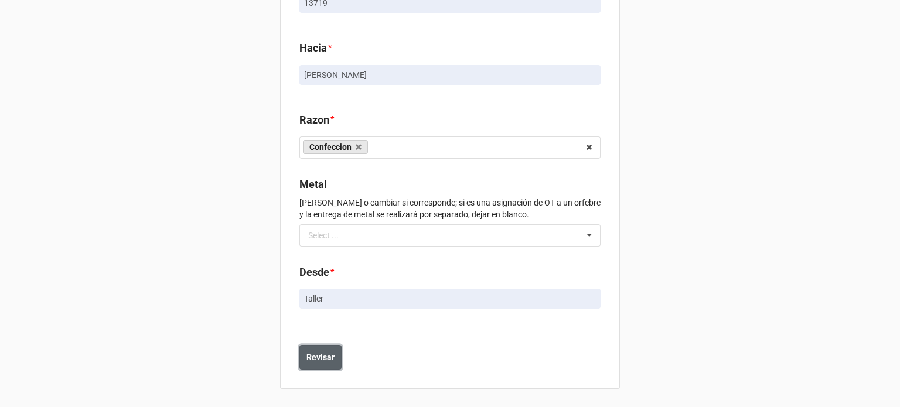
click at [308, 363] on button "Revisar" at bounding box center [321, 357] width 42 height 25
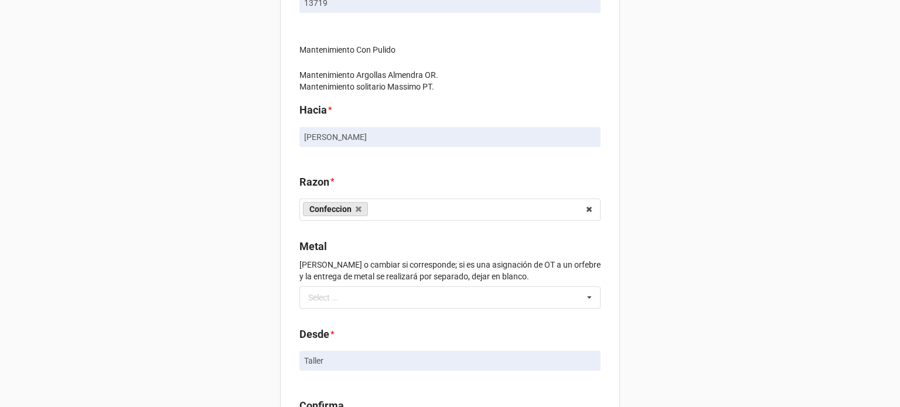
click at [823, 182] on div "Movimiento OT Metal OT (Opcional) 13719 Mantenimiento Con Pulido Mantenimiento …" at bounding box center [450, 191] width 900 height 642
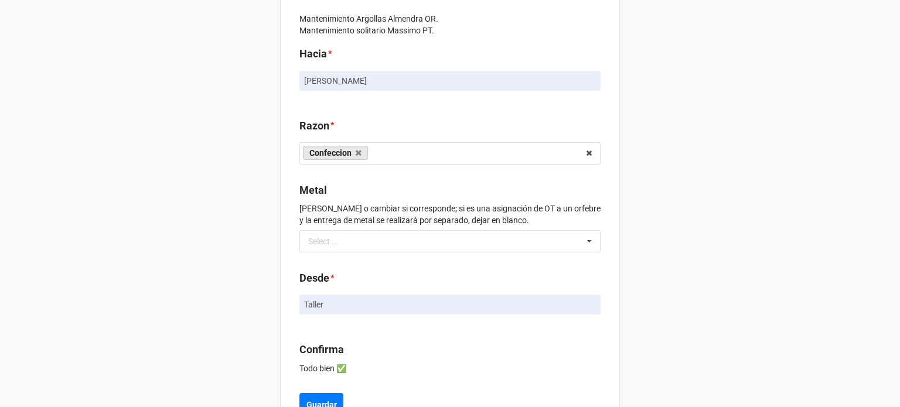
scroll to position [234, 0]
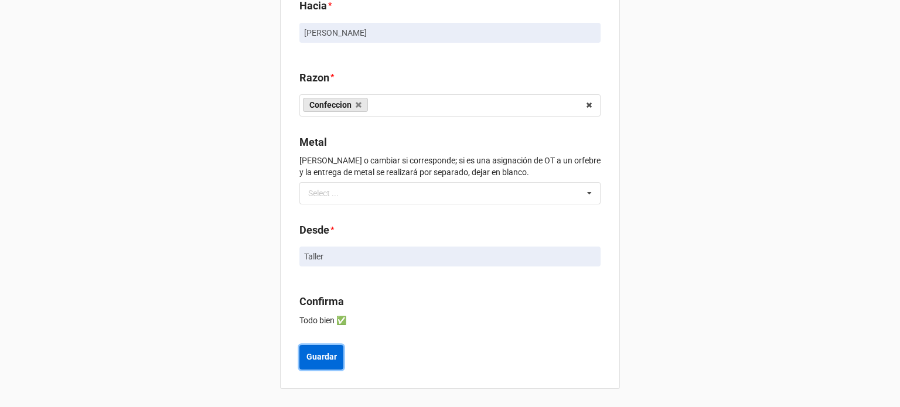
click at [331, 357] on b "Guardar" at bounding box center [322, 357] width 30 height 12
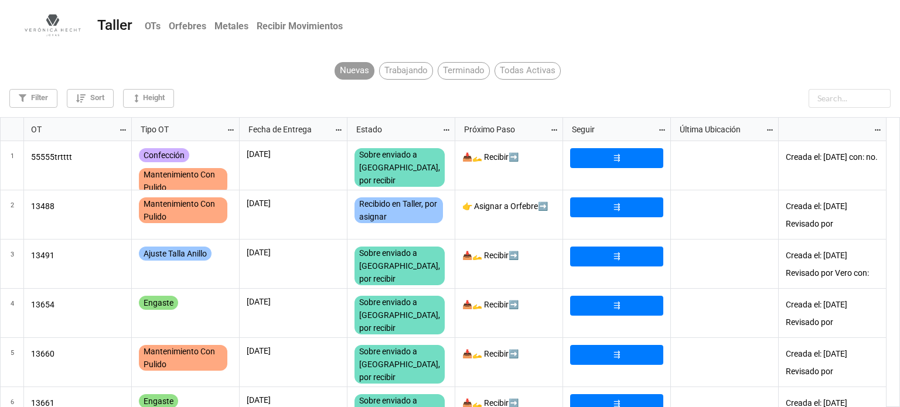
scroll to position [284, 893]
click at [825, 99] on input "text" at bounding box center [820, 98] width 141 height 19
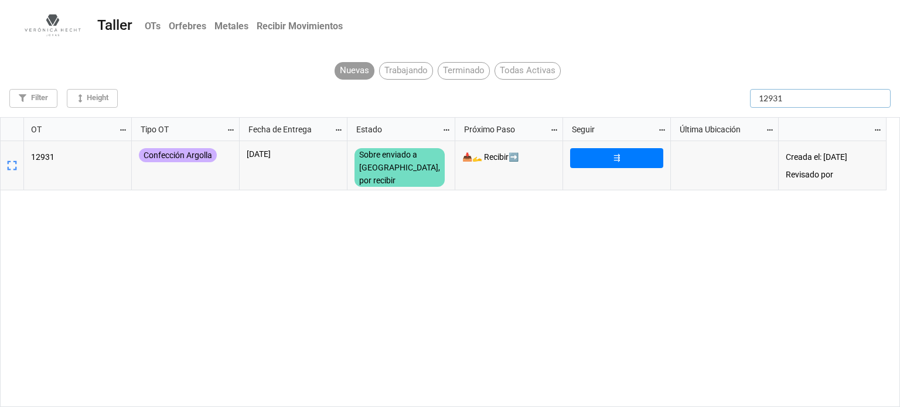
click at [825, 99] on input "12931" at bounding box center [820, 98] width 141 height 19
type input "12931"
click at [634, 154] on link "⇶" at bounding box center [616, 158] width 93 height 20
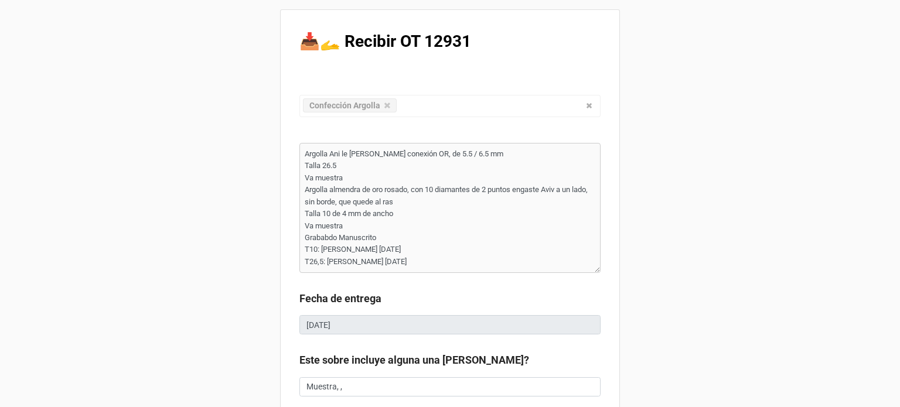
type textarea "x"
click at [665, 222] on div "📥🫴 Recibir OT 12931 Confección Argolla Confección Ajuste Mantenimiento Joya Per…" at bounding box center [450, 363] width 900 height 726
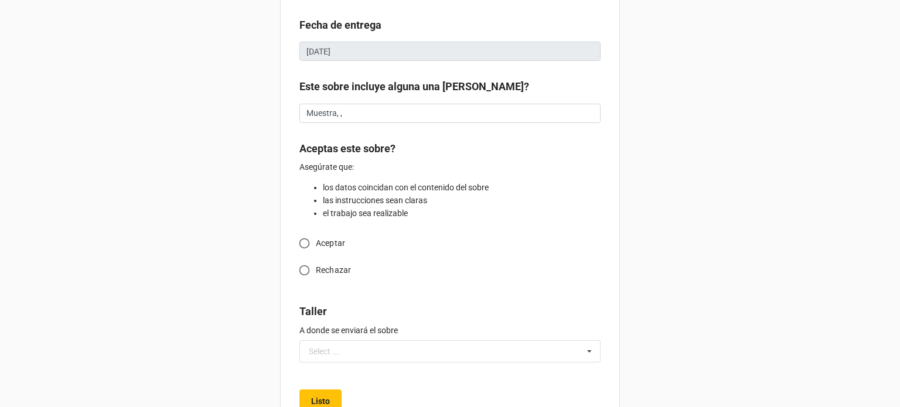
scroll to position [305, 0]
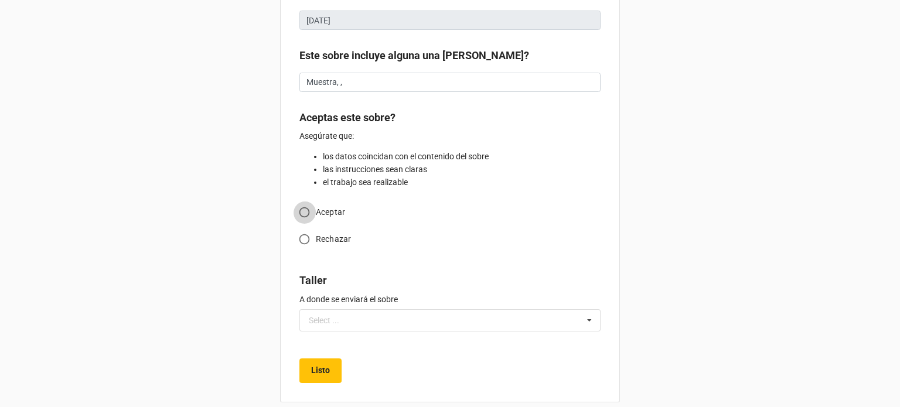
click at [300, 216] on input "Aceptar" at bounding box center [304, 212] width 23 height 23
radio input "true"
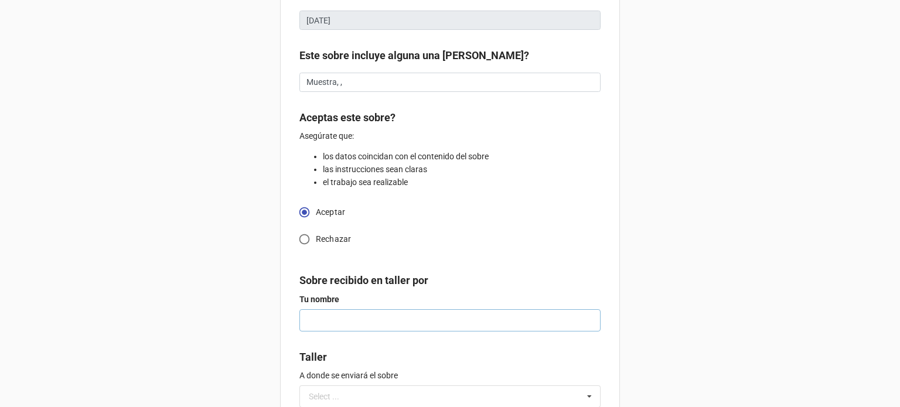
click at [321, 318] on input "text" at bounding box center [450, 321] width 301 height 22
type textarea "x"
type input "M"
type textarea "x"
type input "Mi"
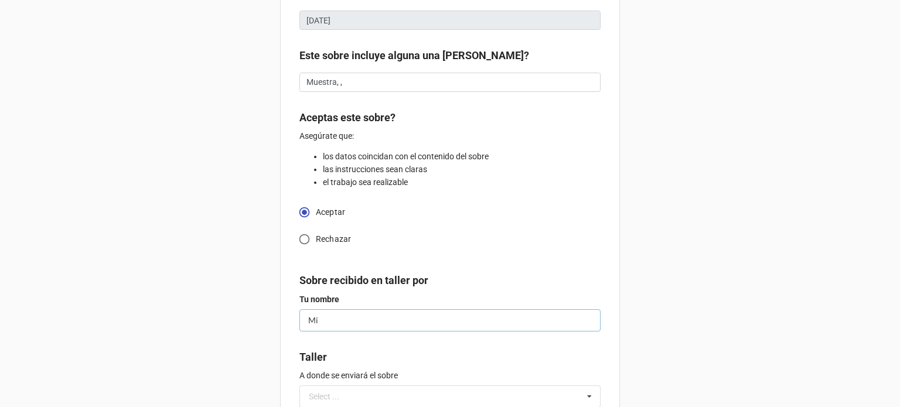
type textarea "x"
type input "Mig"
type textarea "x"
type input "[PERSON_NAME]"
type textarea "x"
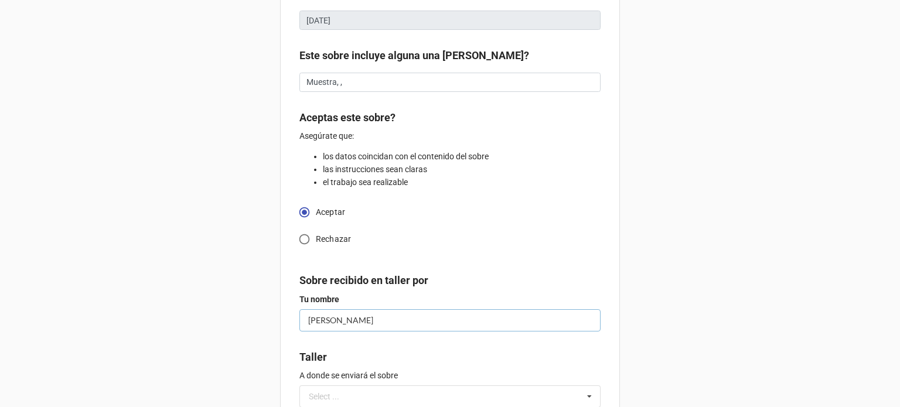
type input "[PERSON_NAME]"
type textarea "x"
type input "[PERSON_NAME]"
click at [369, 396] on input "text" at bounding box center [451, 396] width 300 height 21
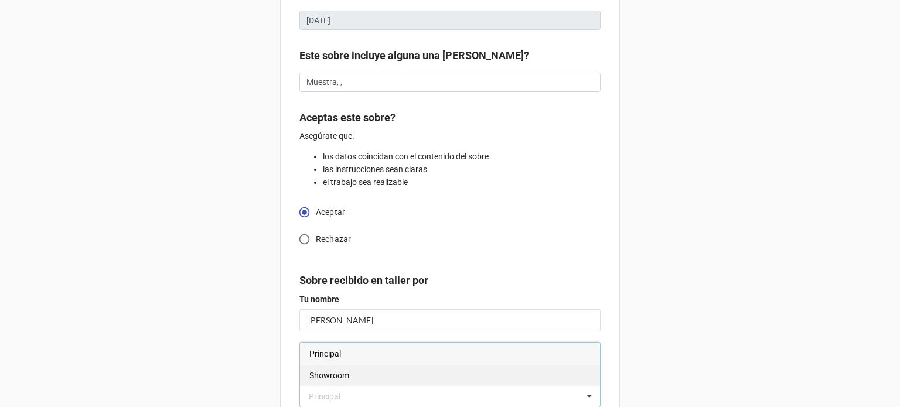
click at [361, 380] on div "Showroom" at bounding box center [450, 376] width 300 height 22
type textarea "x"
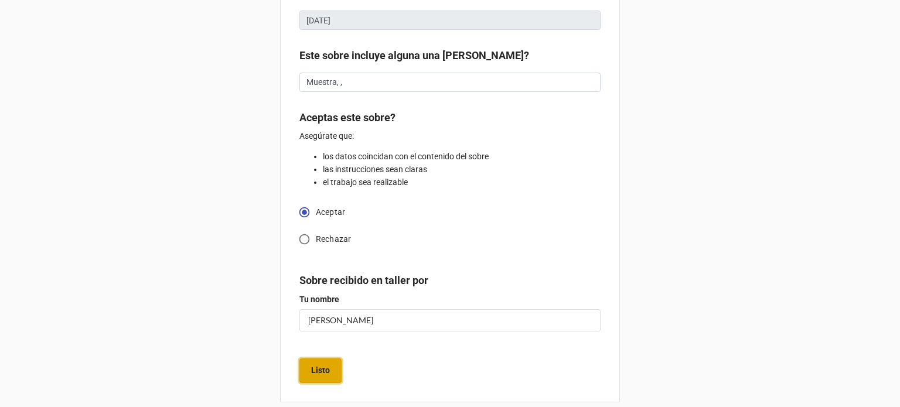
click at [321, 370] on b "Listo" at bounding box center [320, 371] width 19 height 12
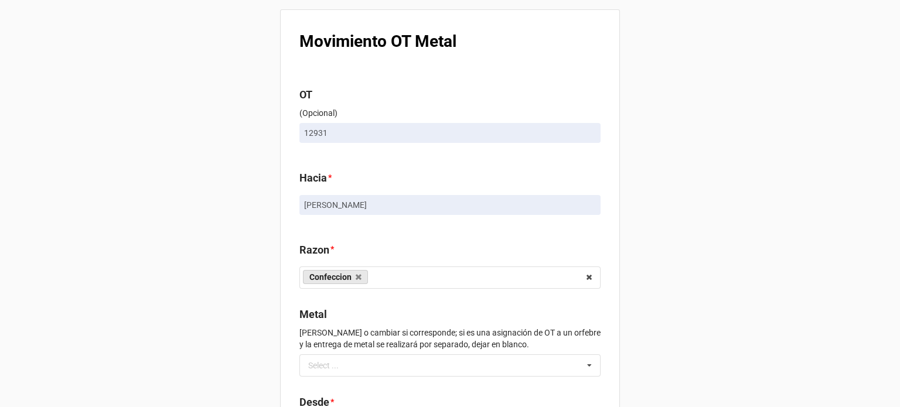
click at [707, 148] on div "Movimiento OT Metal OT (Opcional) 12931 Hacia * [PERSON_NAME] * Confeccion Enga…" at bounding box center [450, 269] width 900 height 538
click at [704, 142] on div "Movimiento OT Metal OT (Opcional) 12931 Hacia * [PERSON_NAME] * Confeccion Enga…" at bounding box center [450, 269] width 900 height 538
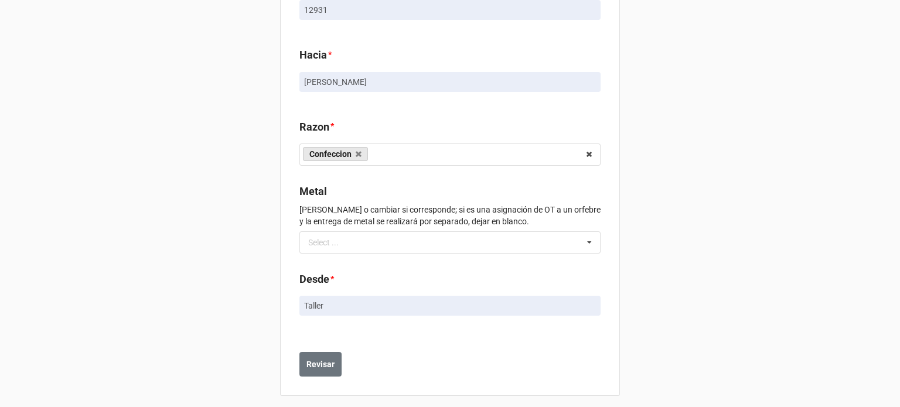
scroll to position [130, 0]
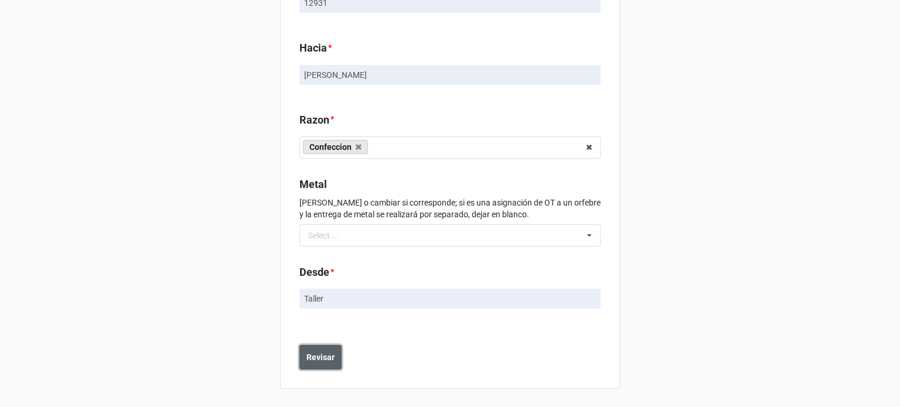
click at [319, 352] on b "Revisar" at bounding box center [321, 358] width 28 height 12
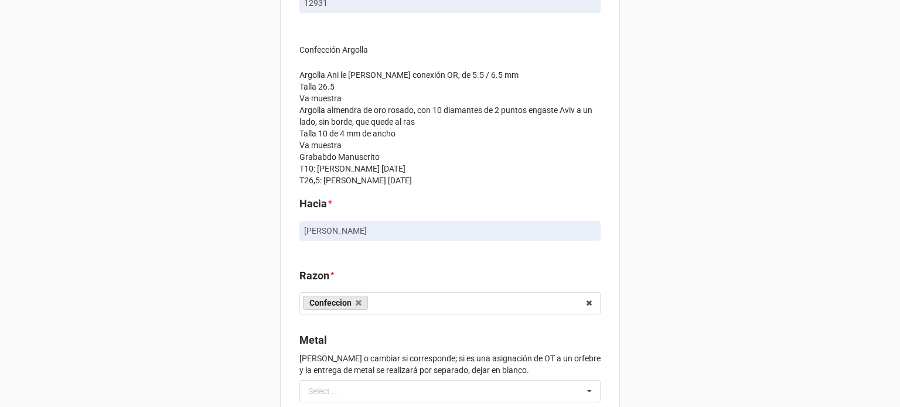
click at [715, 226] on div "Movimiento OT Metal OT (Opcional) 12931 Confección Argolla Argolla Ani le [PERS…" at bounding box center [450, 238] width 900 height 736
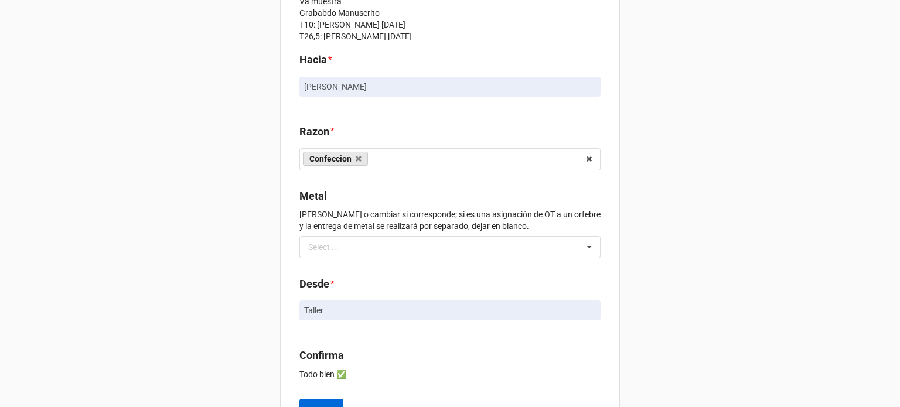
scroll to position [328, 0]
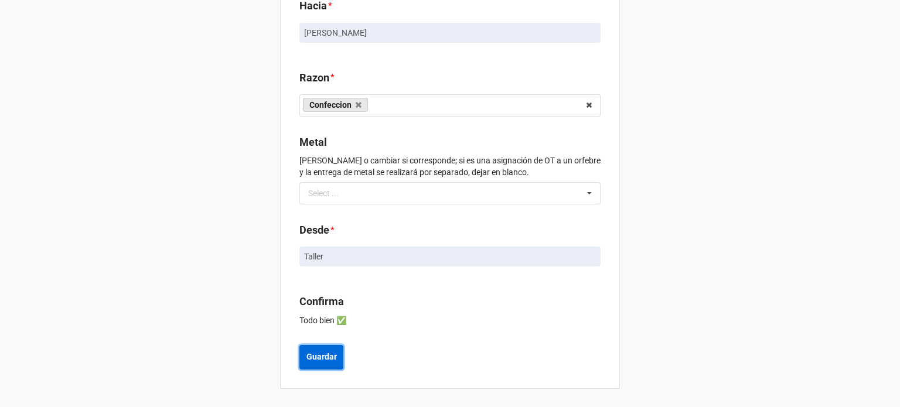
click at [324, 359] on b "Guardar" at bounding box center [322, 357] width 30 height 12
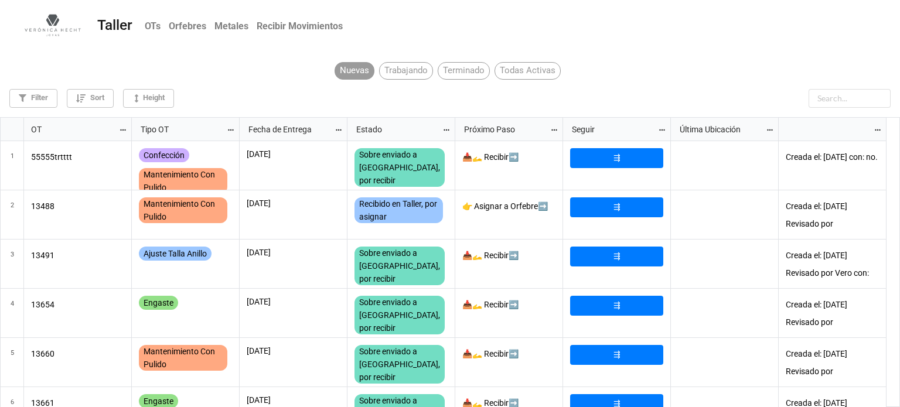
scroll to position [284, 893]
click at [845, 98] on input "text" at bounding box center [820, 98] width 141 height 19
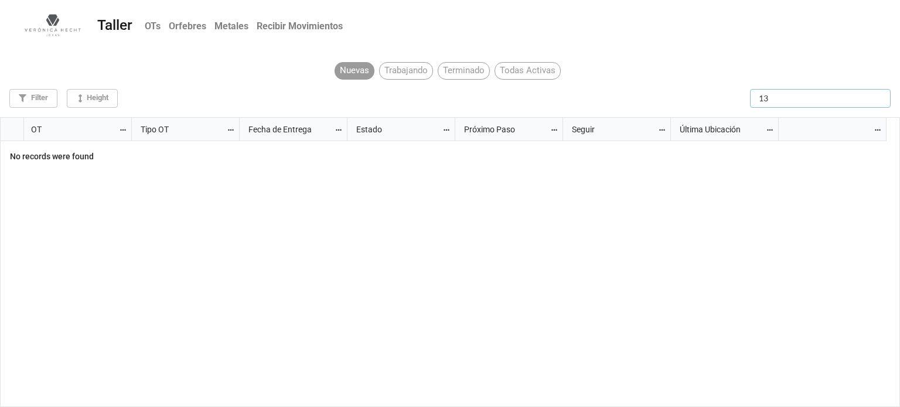
type input "1"
type input "13734"
